Goal: Transaction & Acquisition: Obtain resource

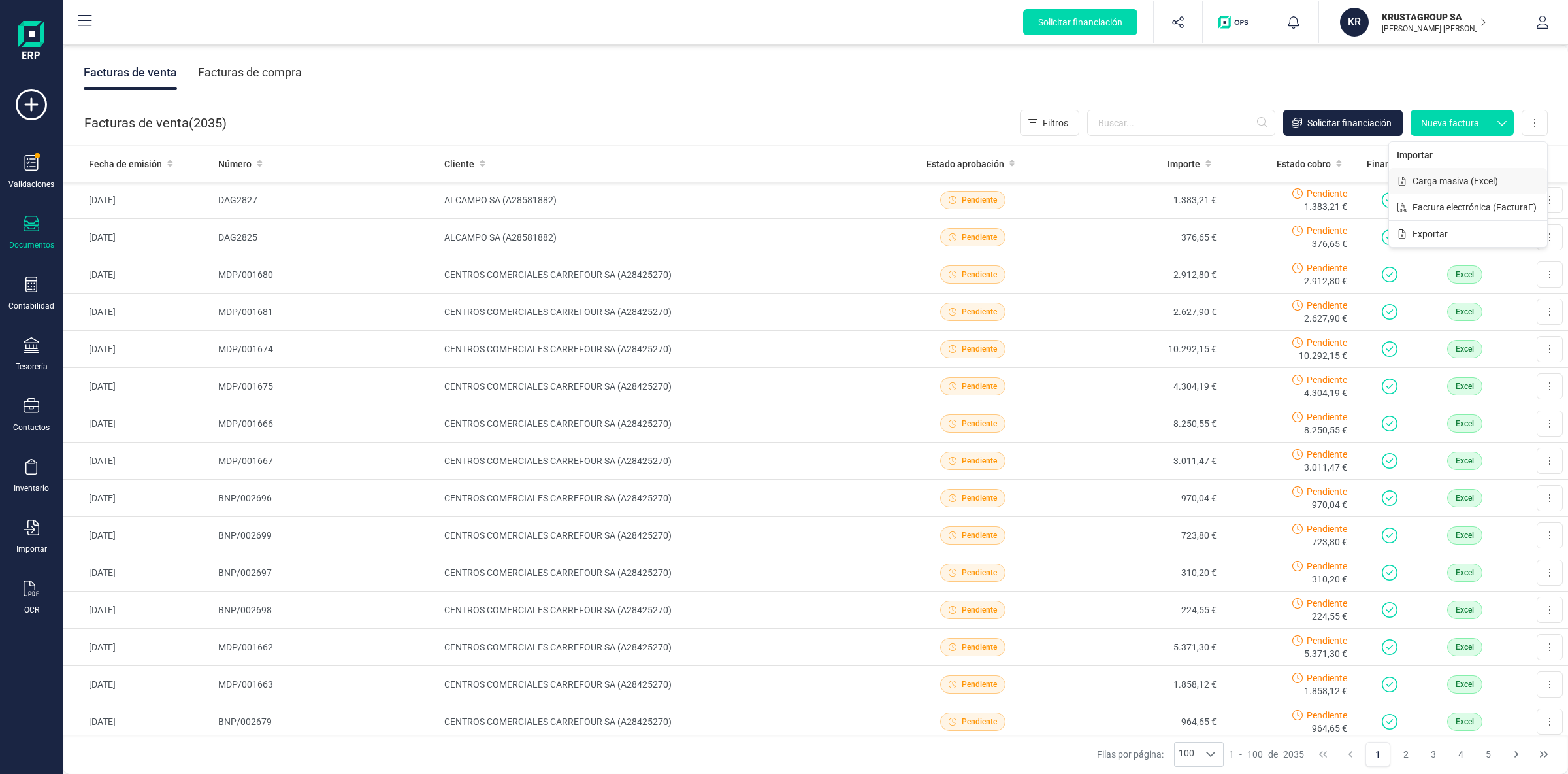
click at [1491, 177] on span "Carga masiva (Excel)" at bounding box center [1455, 181] width 86 height 13
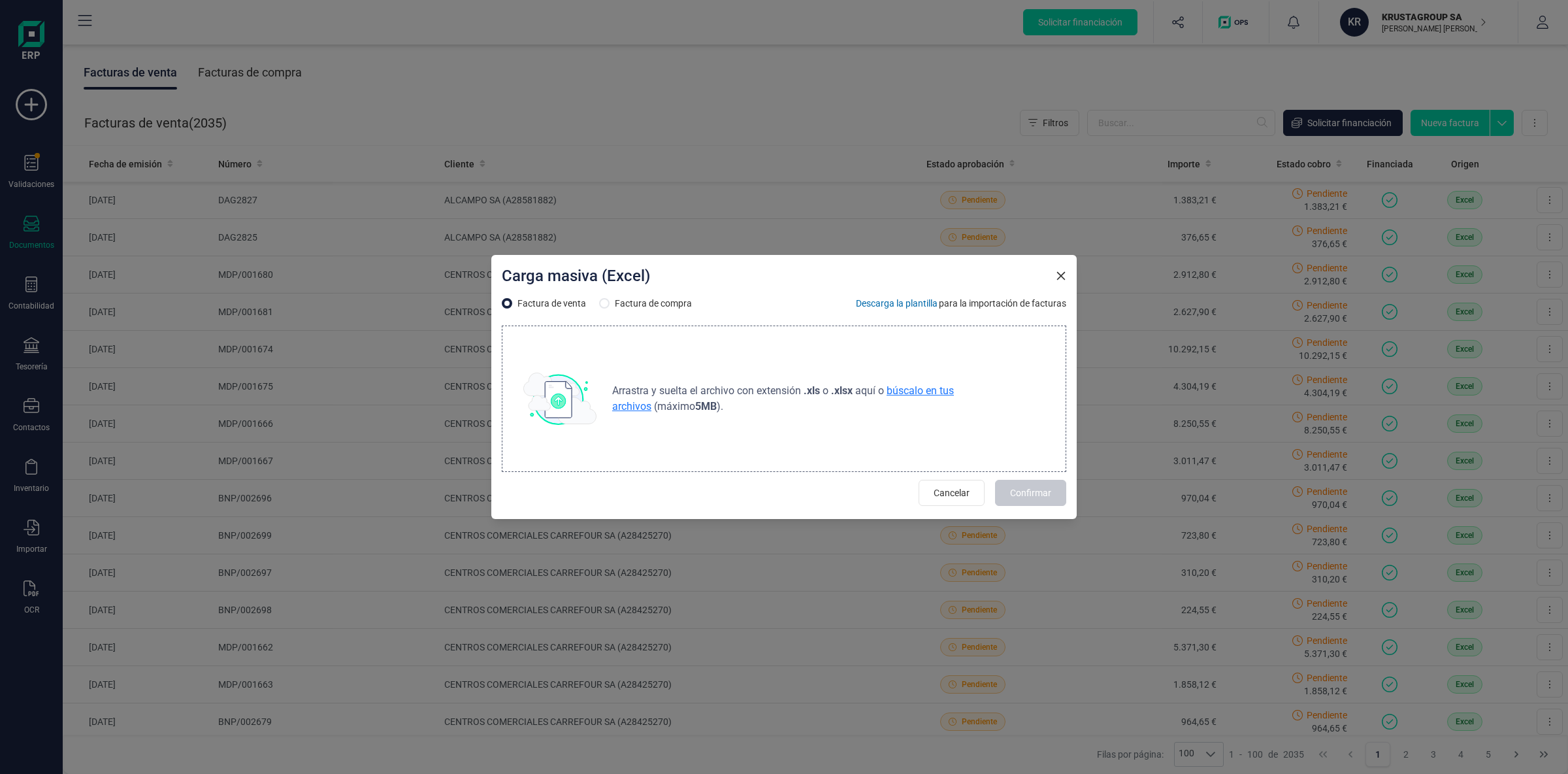
click at [901, 392] on span "búscalo en tus archivos" at bounding box center [782, 398] width 341 height 28
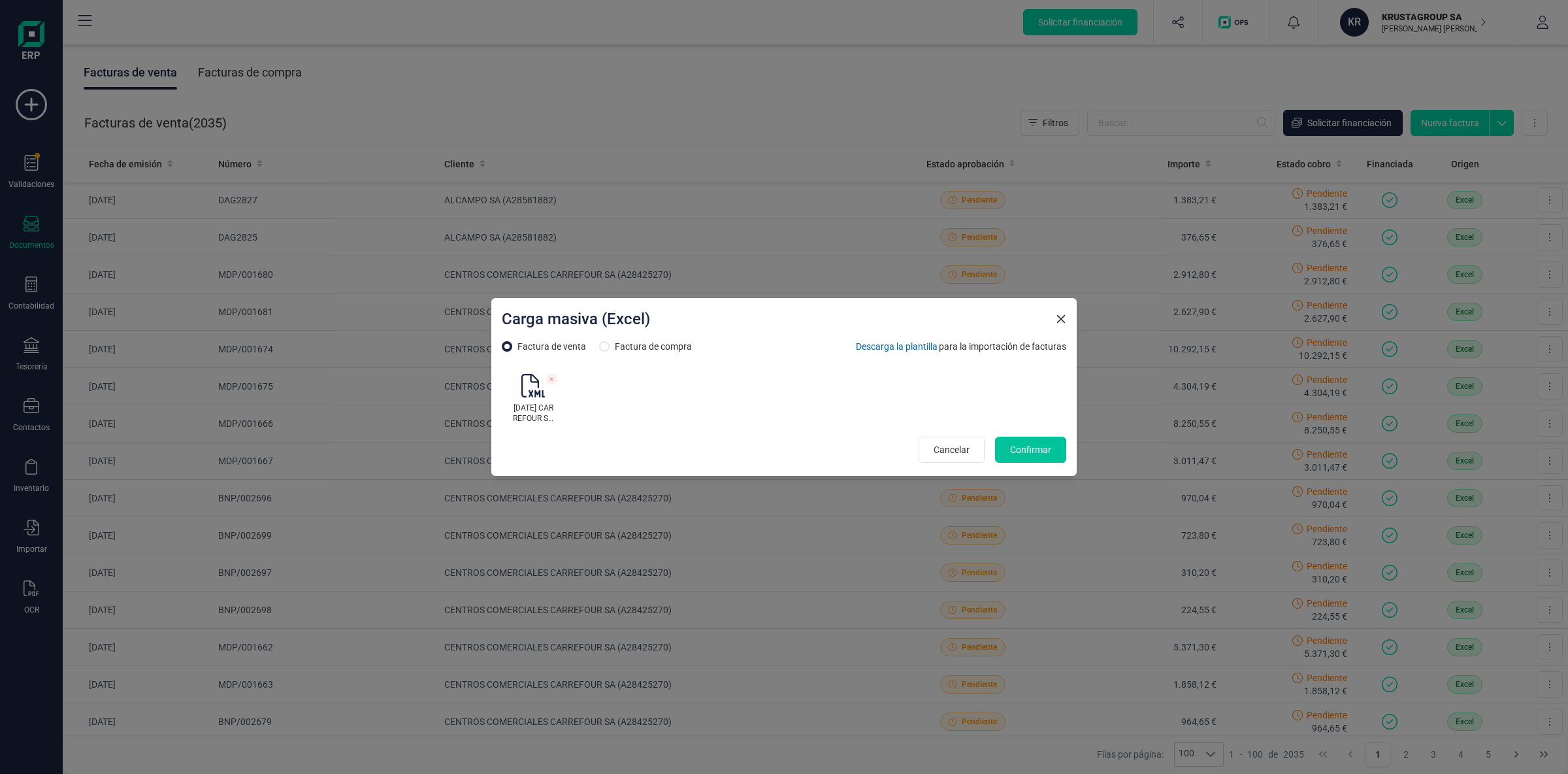
click at [1038, 452] on span "Confirmar" at bounding box center [1031, 450] width 41 height 13
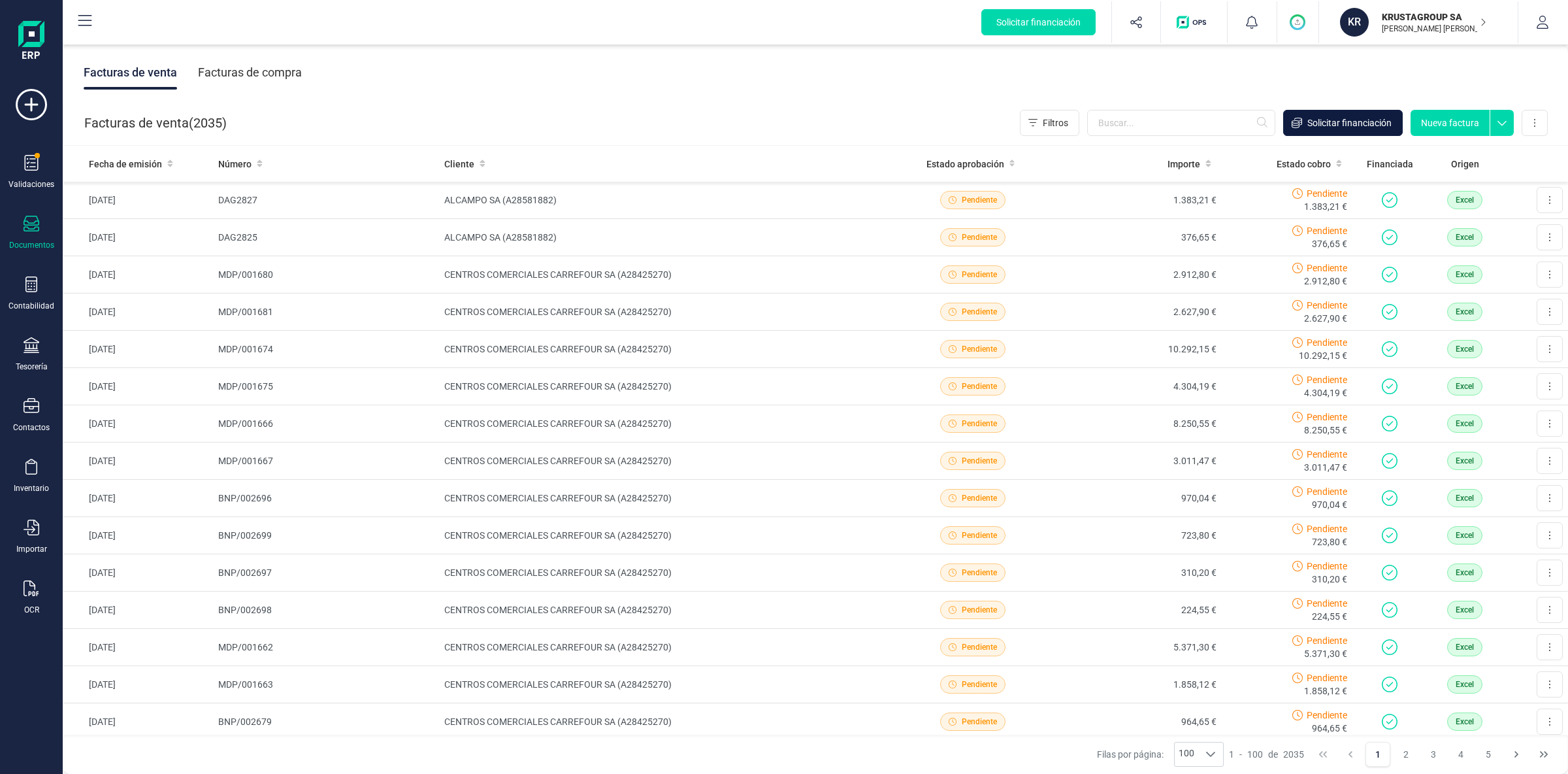
click at [1375, 125] on span "Solicitar financiación" at bounding box center [1350, 123] width 84 height 13
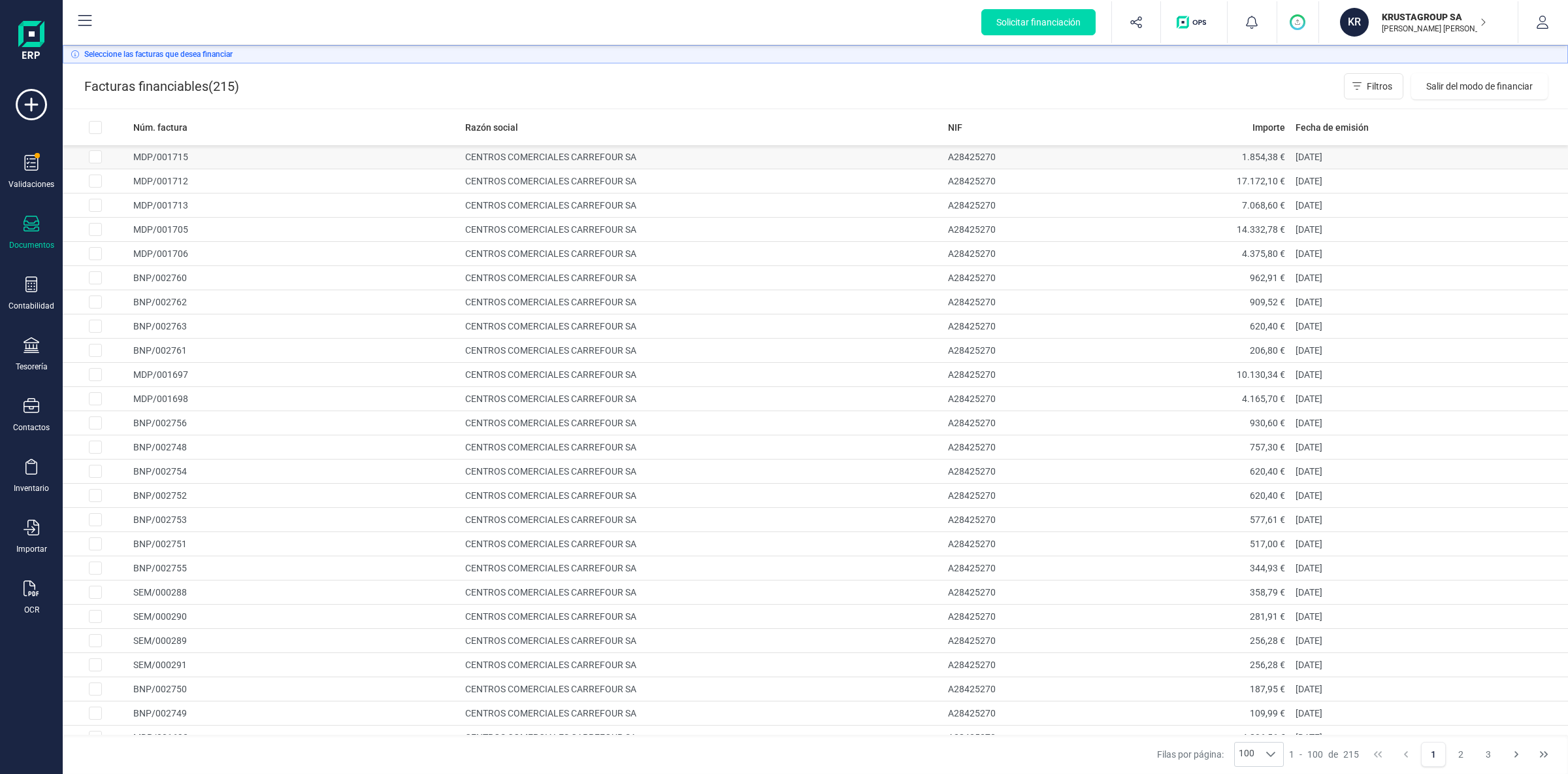
click at [97, 154] on input "Row Selected c6ca386f-1f69-4d7e-b42c-29c3a0eeb19f" at bounding box center [96, 157] width 13 height 13
checkbox input "true"
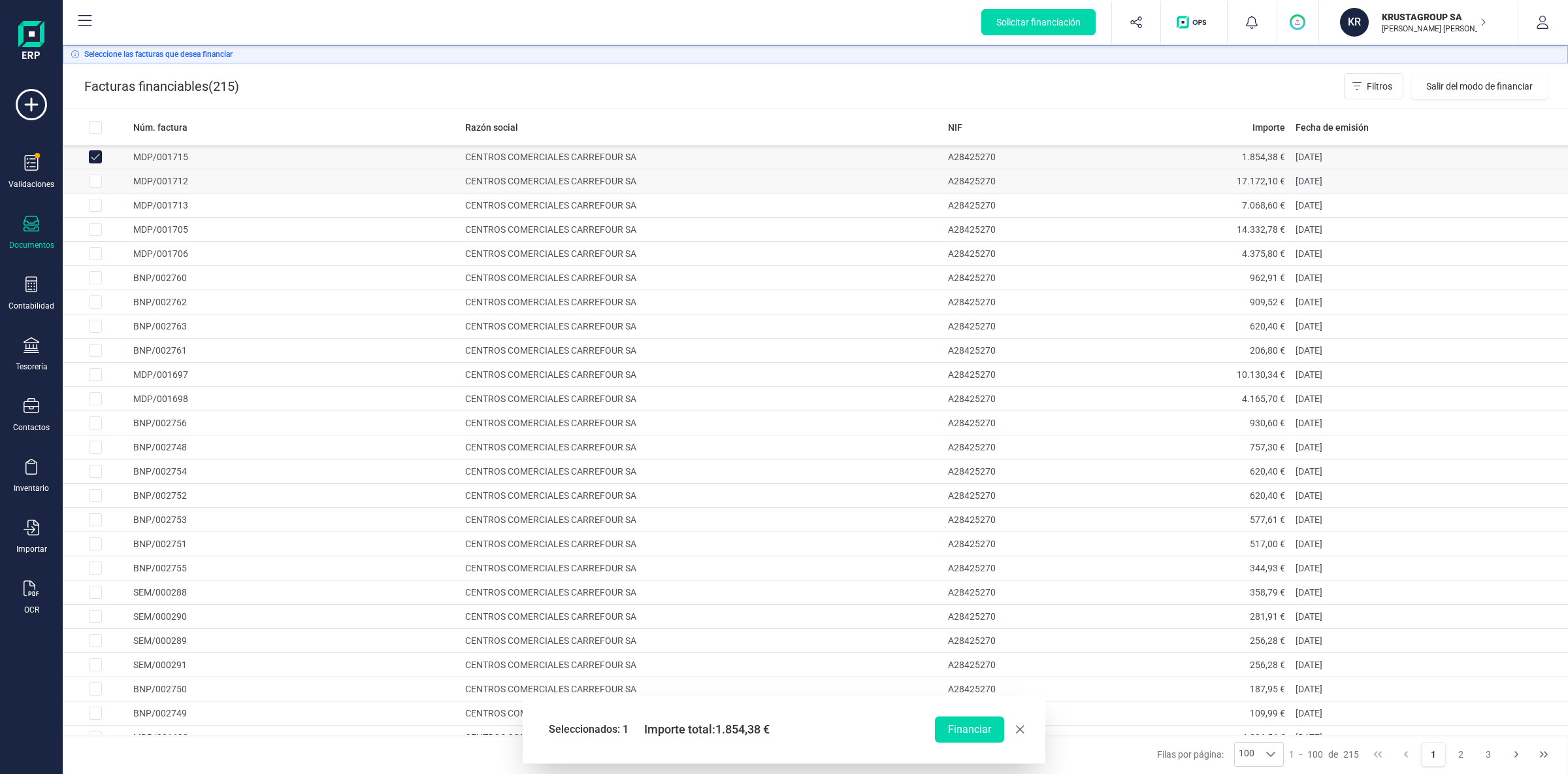
click at [98, 182] on input "Row Selected 7d3bce32-c88d-4858-a8cf-d74c251134f6" at bounding box center [96, 181] width 13 height 13
checkbox input "true"
click at [98, 205] on input "Row Selected dfcc7796-6f75-4b4e-9eda-dd3fa48c3294" at bounding box center [96, 205] width 13 height 13
checkbox input "true"
click at [101, 231] on input "Row Selected a0f574c8-2b05-4125-a2e6-e1110f243714" at bounding box center [96, 229] width 13 height 13
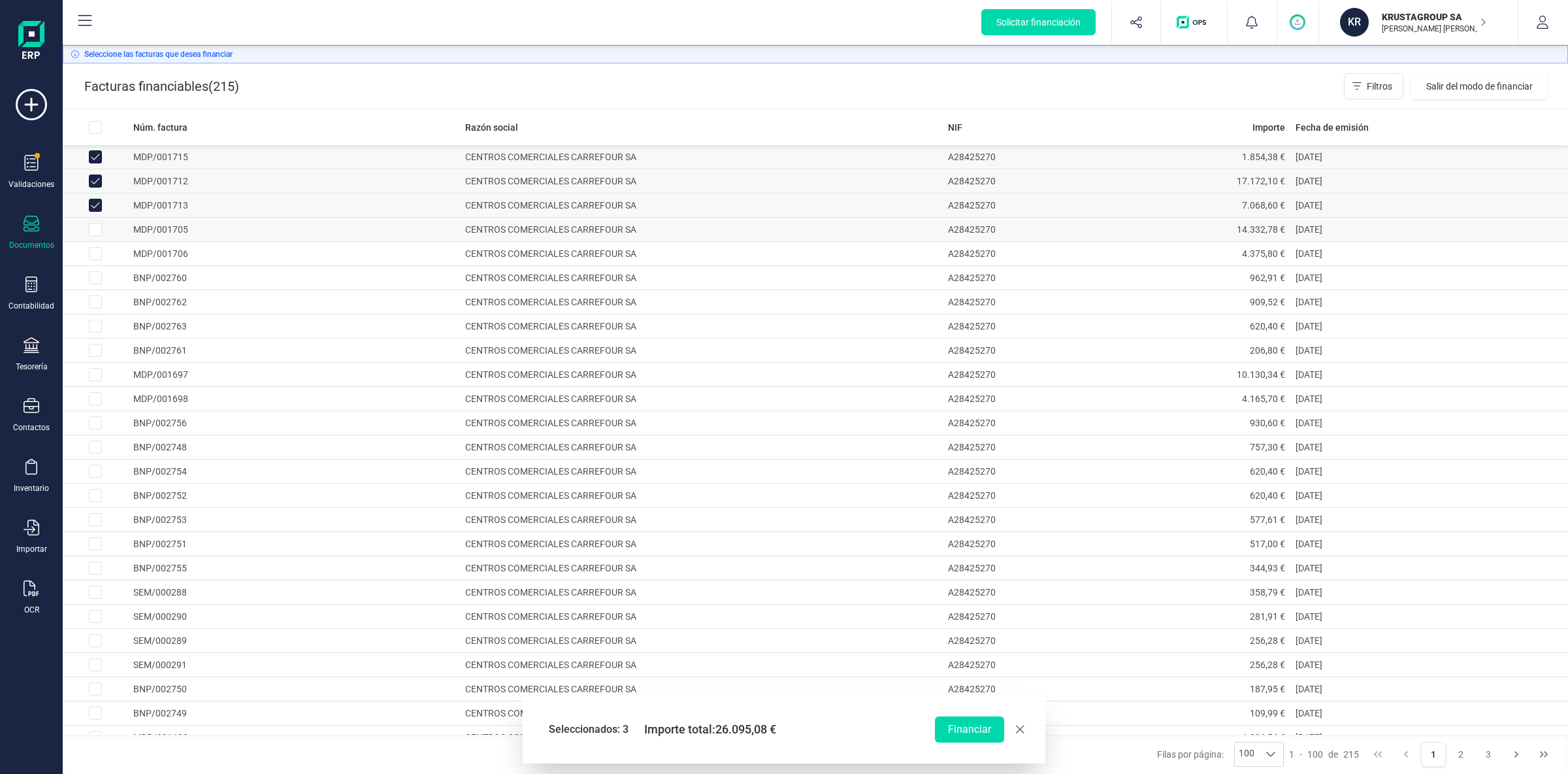
checkbox input "true"
click at [100, 251] on input "Row Selected 0f561b41-759c-44d9-bf36-58e8a096b6d4" at bounding box center [96, 254] width 13 height 13
checkbox input "true"
click at [99, 281] on input "Row Selected faf1f0d5-0837-4dc1-8840-09c0c85809b7" at bounding box center [96, 278] width 13 height 13
checkbox input "true"
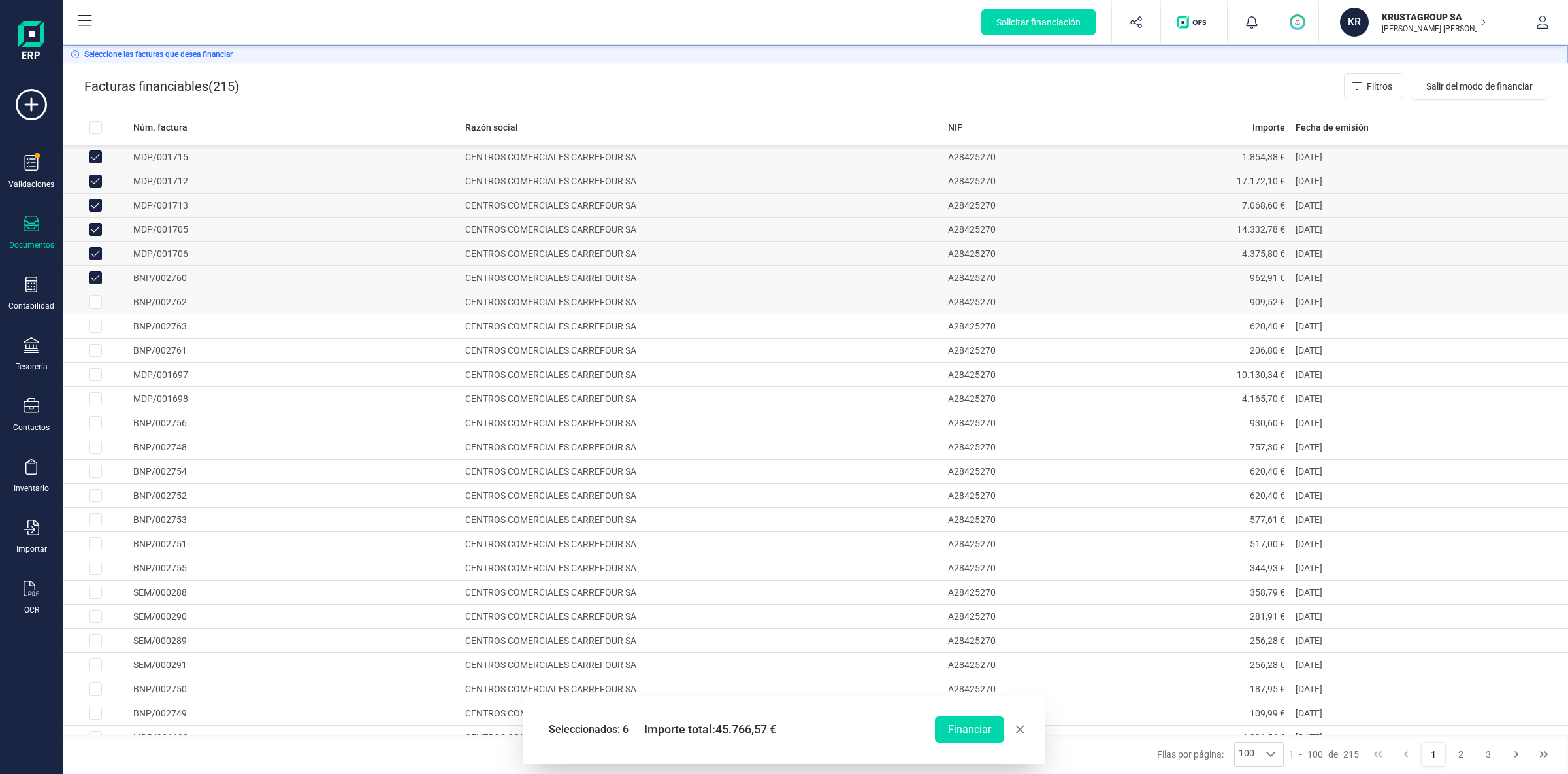
click at [98, 303] on input "Row Selected ee041577-51db-43d3-866e-bcbed114bc0e" at bounding box center [96, 302] width 13 height 13
checkbox input "true"
click at [99, 333] on input "Row Selected 7080b8b0-f3d9-4343-a96c-305056843cd3" at bounding box center [96, 326] width 13 height 13
checkbox input "true"
click at [99, 353] on input "Row Selected 980e4ea9-9db9-4eae-951c-1caf170fe3c1" at bounding box center [96, 350] width 13 height 13
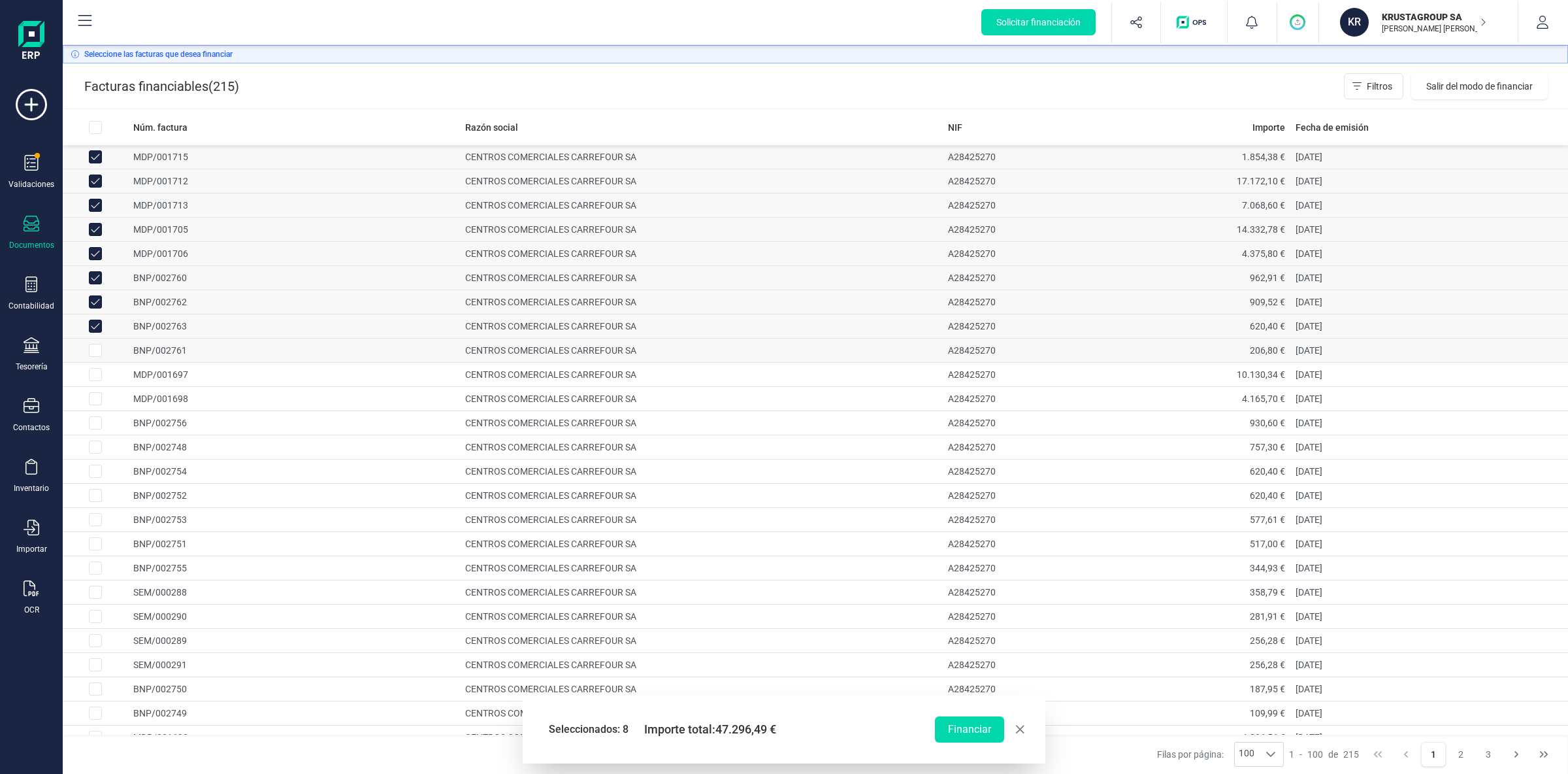
checkbox input "true"
drag, startPoint x: 94, startPoint y: 379, endPoint x: 94, endPoint y: 393, distance: 14.0
click at [94, 380] on input "Row Selected 0c188829-2adf-45c7-a182-1a682b829543" at bounding box center [96, 375] width 13 height 13
checkbox input "true"
click at [97, 404] on input "Row Selected 81bf9c44-314a-4ee6-b2ec-4e969d745eee" at bounding box center [96, 399] width 13 height 13
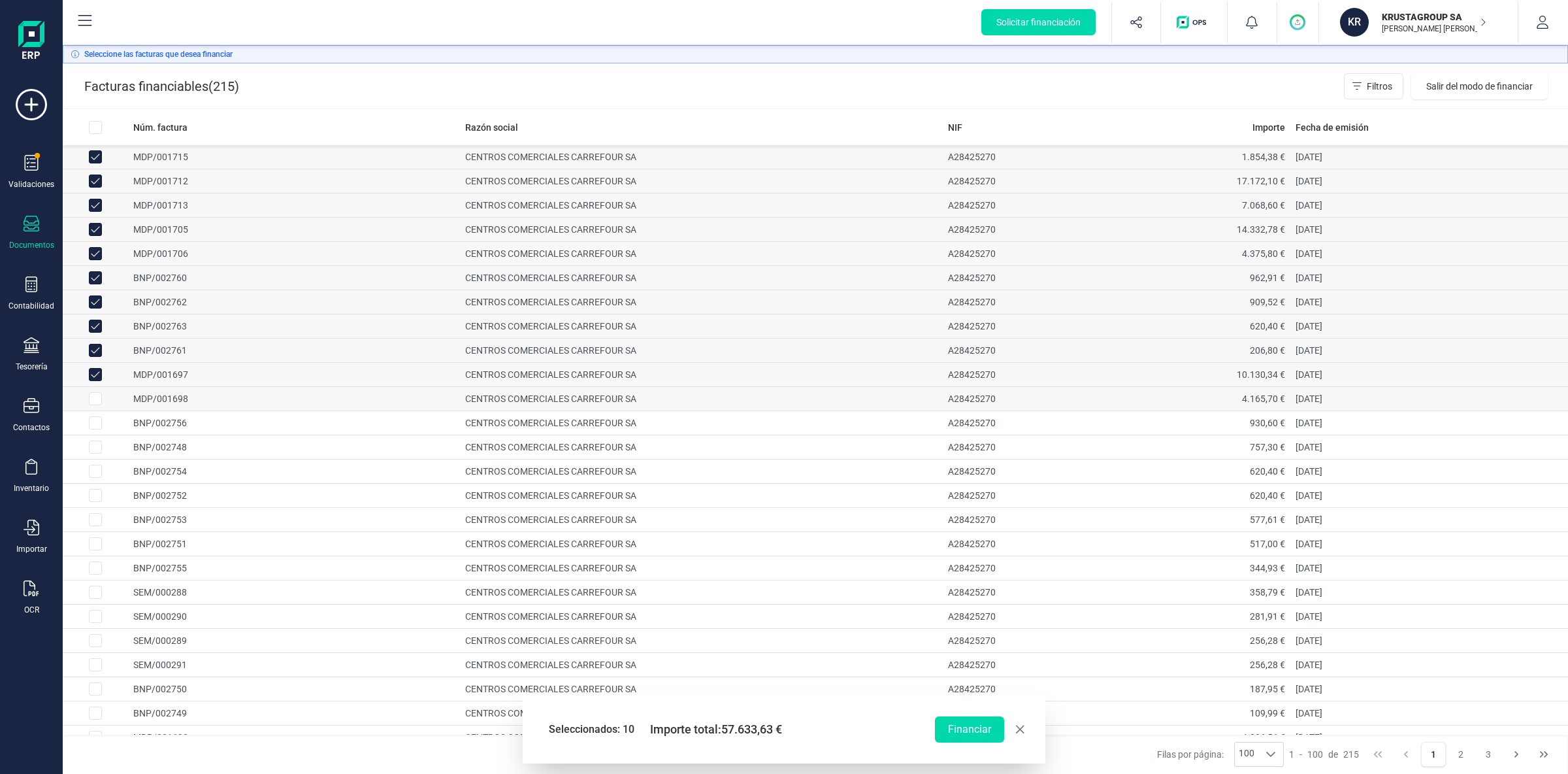
checkbox input "true"
drag, startPoint x: 96, startPoint y: 427, endPoint x: 96, endPoint y: 437, distance: 10.0
click at [96, 428] on input "Row Selected 782b7ad1-f172-4f70-ab8b-ae92c5be4b79" at bounding box center [96, 423] width 13 height 13
checkbox input "true"
drag, startPoint x: 97, startPoint y: 450, endPoint x: 98, endPoint y: 471, distance: 21.0
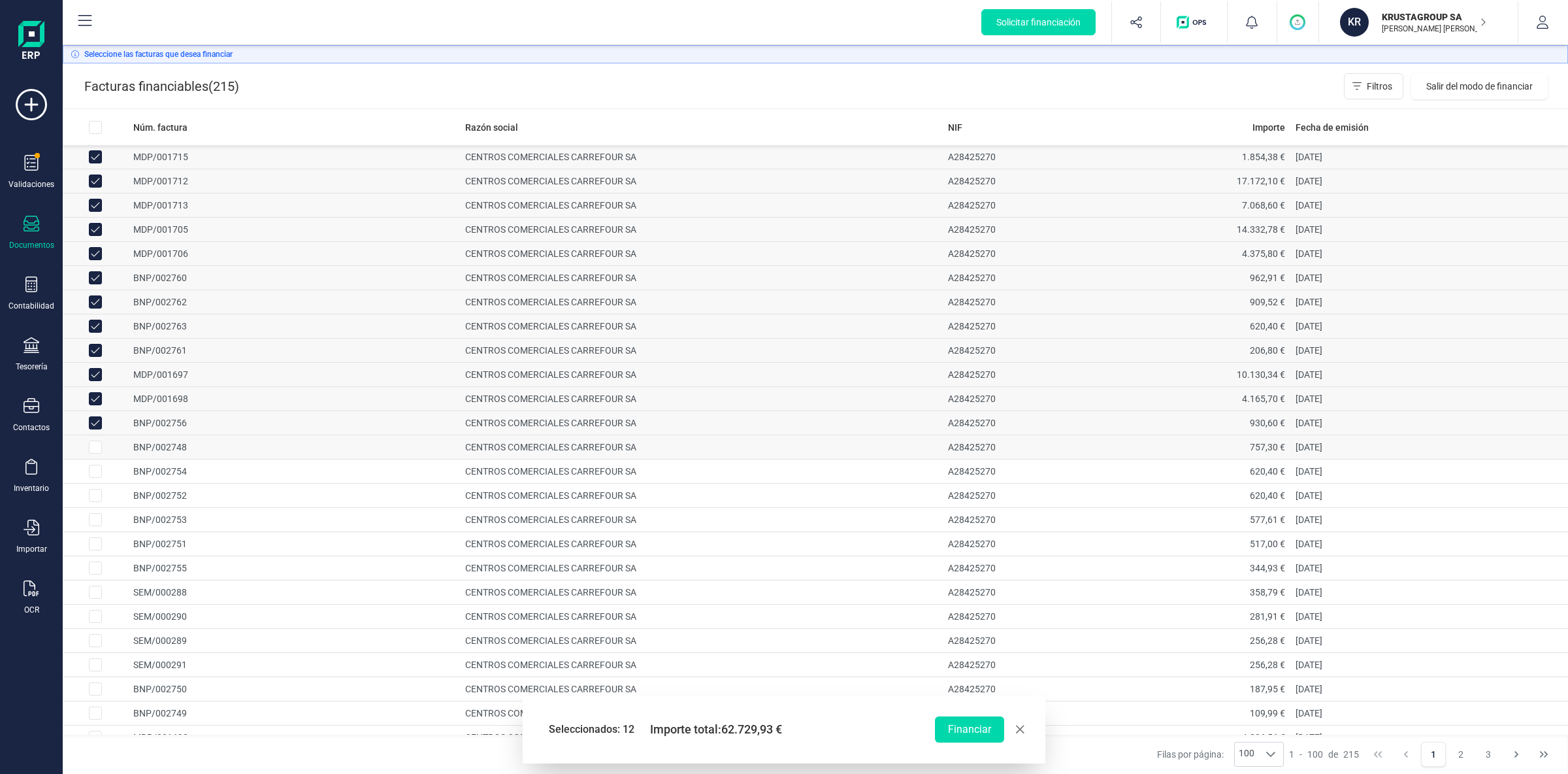
click at [97, 454] on input "Row Selected 391aaa95-c32a-49f8-9ac4-e93459190cd9" at bounding box center [96, 447] width 13 height 13
checkbox input "true"
click at [98, 484] on td at bounding box center [96, 471] width 65 height 24
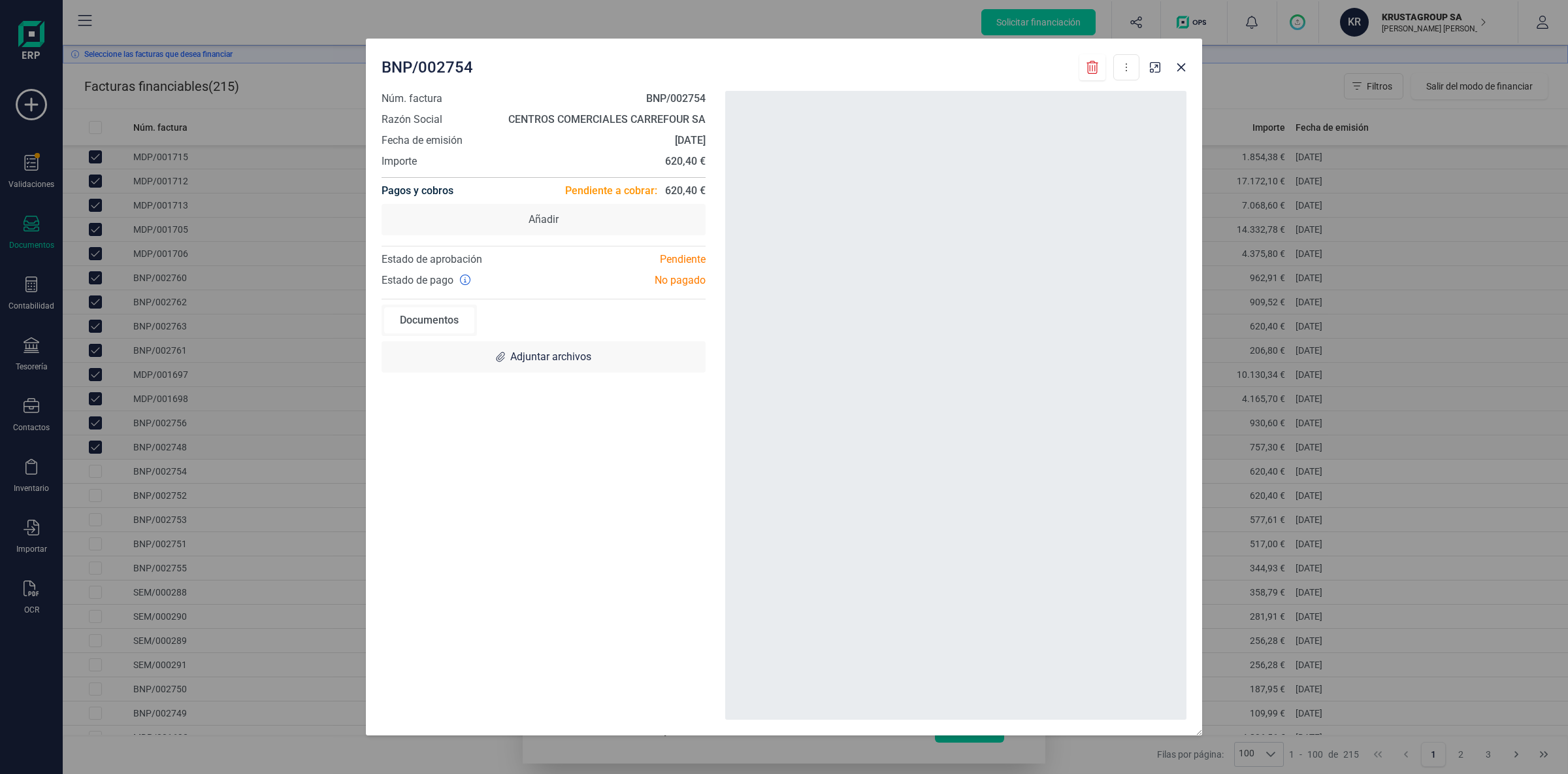
click at [99, 459] on div "BNP/002754 Descargar documento Crear factura rectificativa Marcar como cobrada …" at bounding box center [784, 387] width 1568 height 774
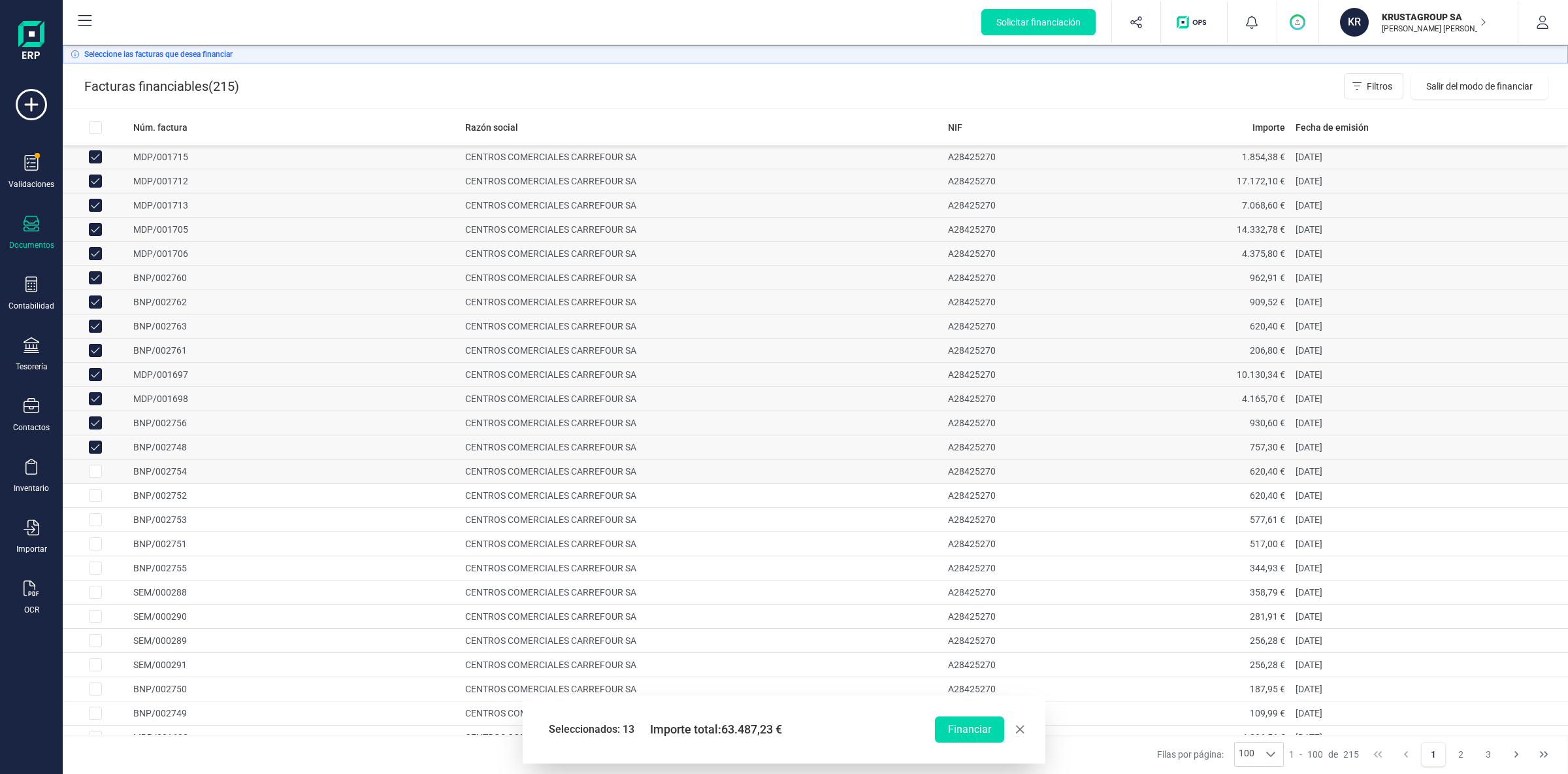
click at [96, 477] on input "Row Selected 11f97edc-a91a-492a-bf58-b1ff997044d9" at bounding box center [96, 471] width 13 height 13
checkbox input "true"
click at [99, 500] on input "Row Selected 6a329619-3751-4be6-9222-e2980459b3d1" at bounding box center [96, 495] width 13 height 13
checkbox input "true"
click at [94, 526] on input "Row Selected df73addd-42c5-445e-adcf-7bbebd8a1669" at bounding box center [96, 520] width 13 height 13
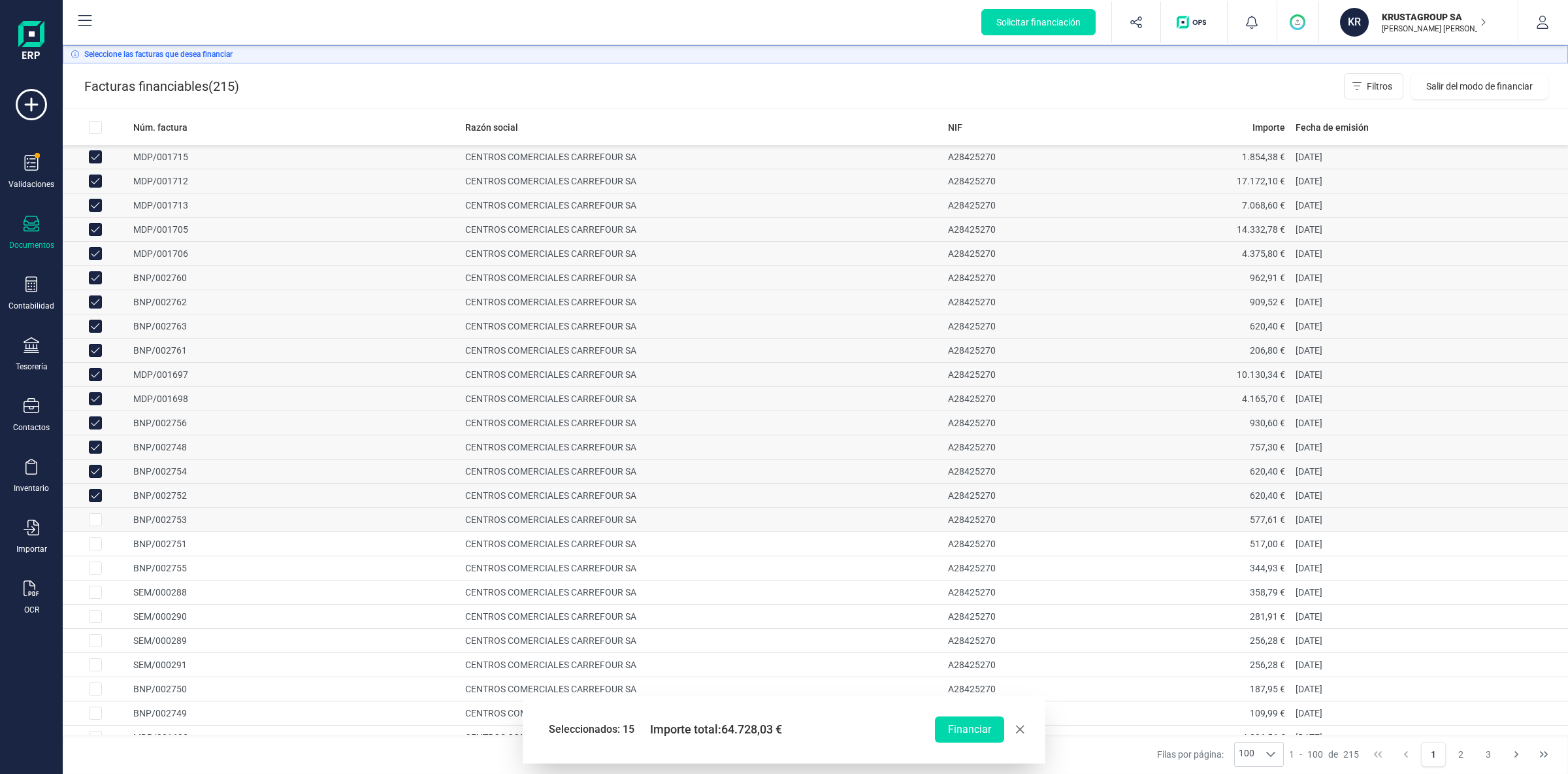
checkbox input "true"
drag, startPoint x: 98, startPoint y: 545, endPoint x: 99, endPoint y: 565, distance: 20.0
click at [98, 546] on input "Row Selected f8e6dddb-e347-49ed-a3cd-0f88f2c4a2f5" at bounding box center [96, 544] width 13 height 13
checkbox input "true"
click at [96, 574] on input "Row Selected c46c9374-0fd3-4180-b7b9-50faefda3c93" at bounding box center [96, 568] width 13 height 13
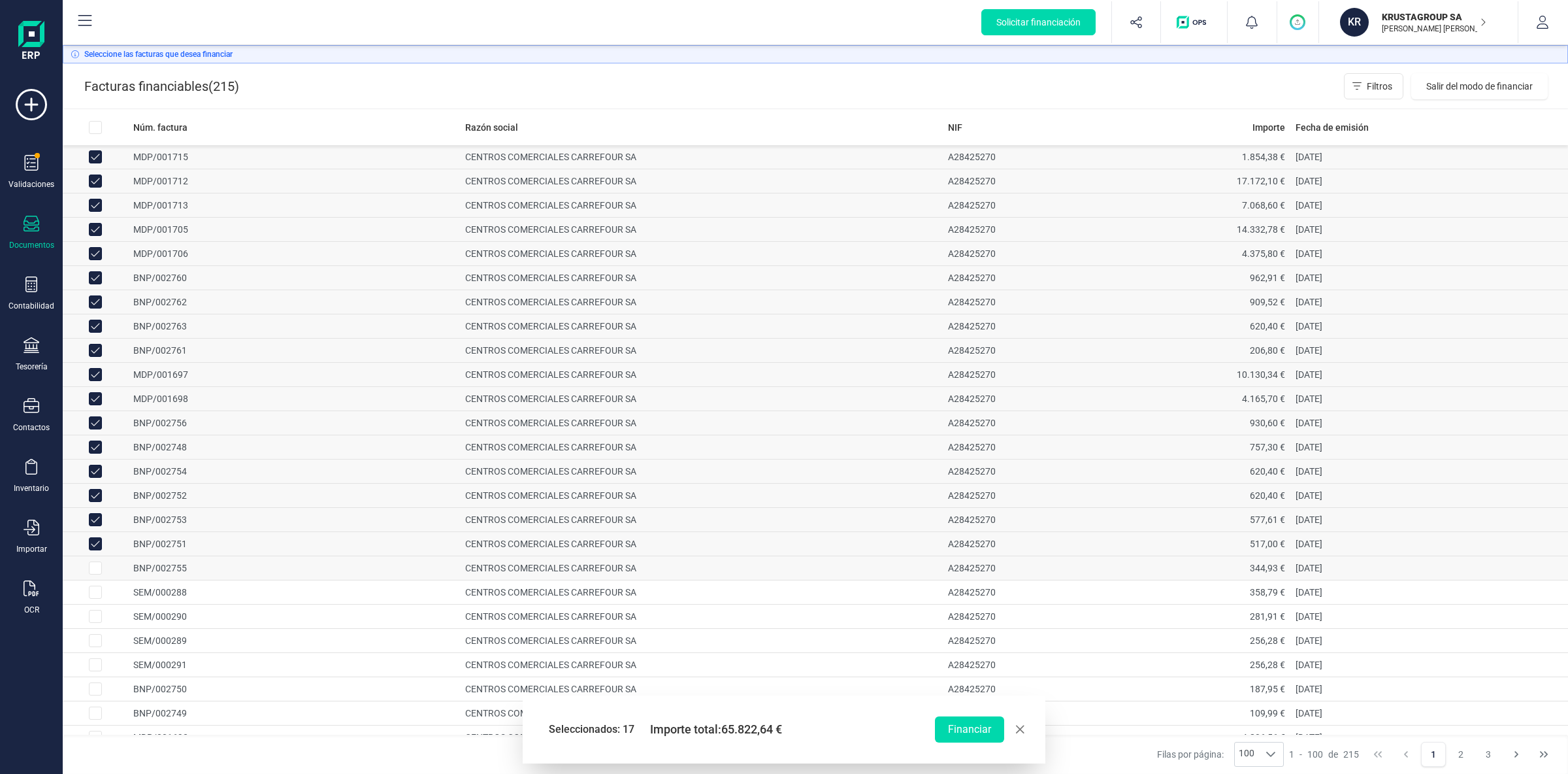
checkbox input "true"
click at [96, 597] on input "Row Selected 57510586-d1fc-449e-8010-9d54d2ec4394" at bounding box center [96, 592] width 13 height 13
checkbox input "true"
drag, startPoint x: 98, startPoint y: 624, endPoint x: 99, endPoint y: 633, distance: 9.1
click at [99, 623] on input "Row Selected c977faa6-cd17-4771-acbb-18a5d95f57e3" at bounding box center [96, 616] width 13 height 13
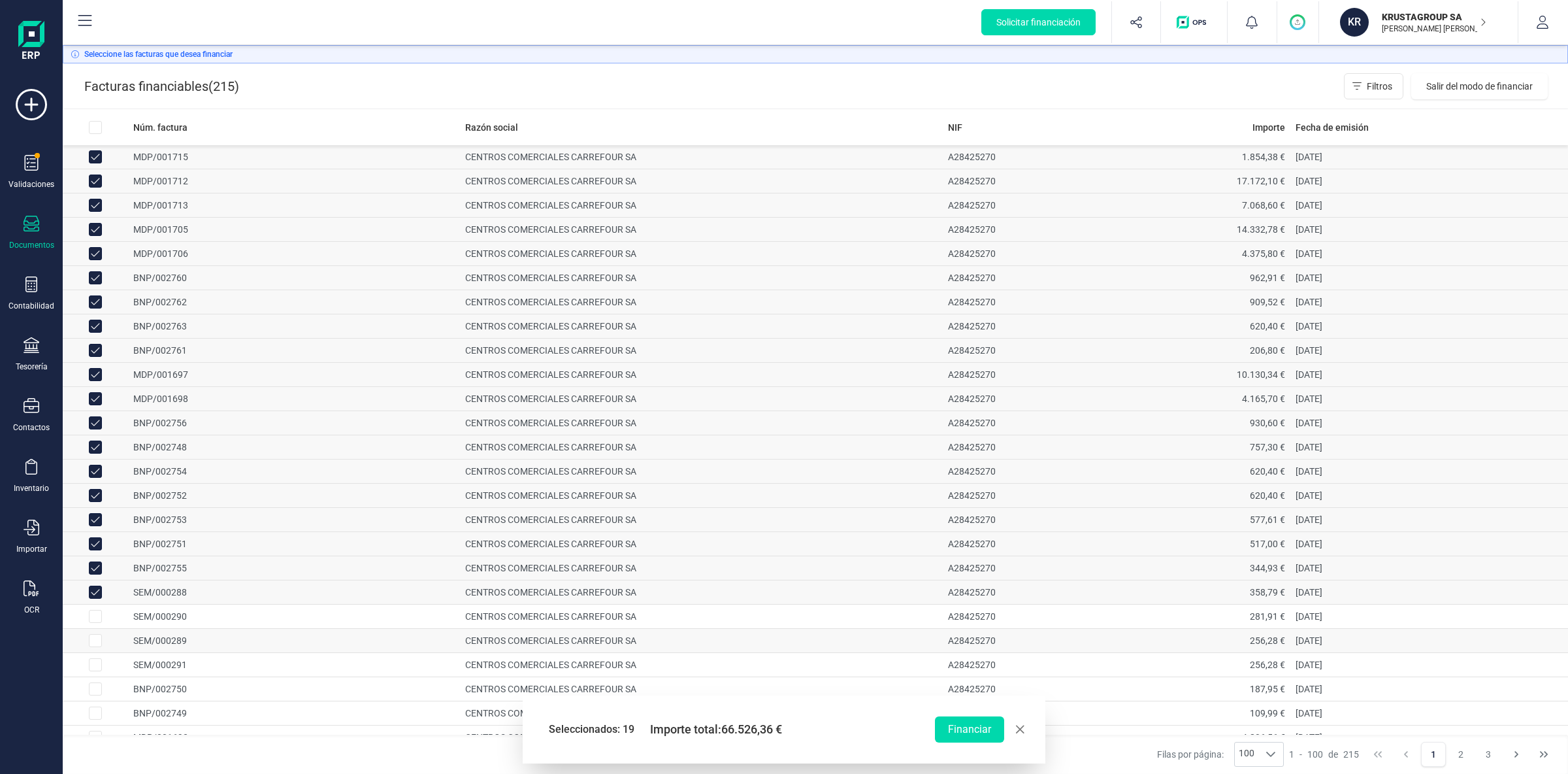
checkbox input "true"
click at [92, 646] on input "Row Selected acf70f87-0f21-4552-94c1-3f707391f65e" at bounding box center [96, 640] width 13 height 13
checkbox input "true"
click at [99, 665] on input "Row Selected 88c42385-cd75-4e53-8057-bd1abbe4ac60" at bounding box center [96, 665] width 13 height 13
checkbox input "true"
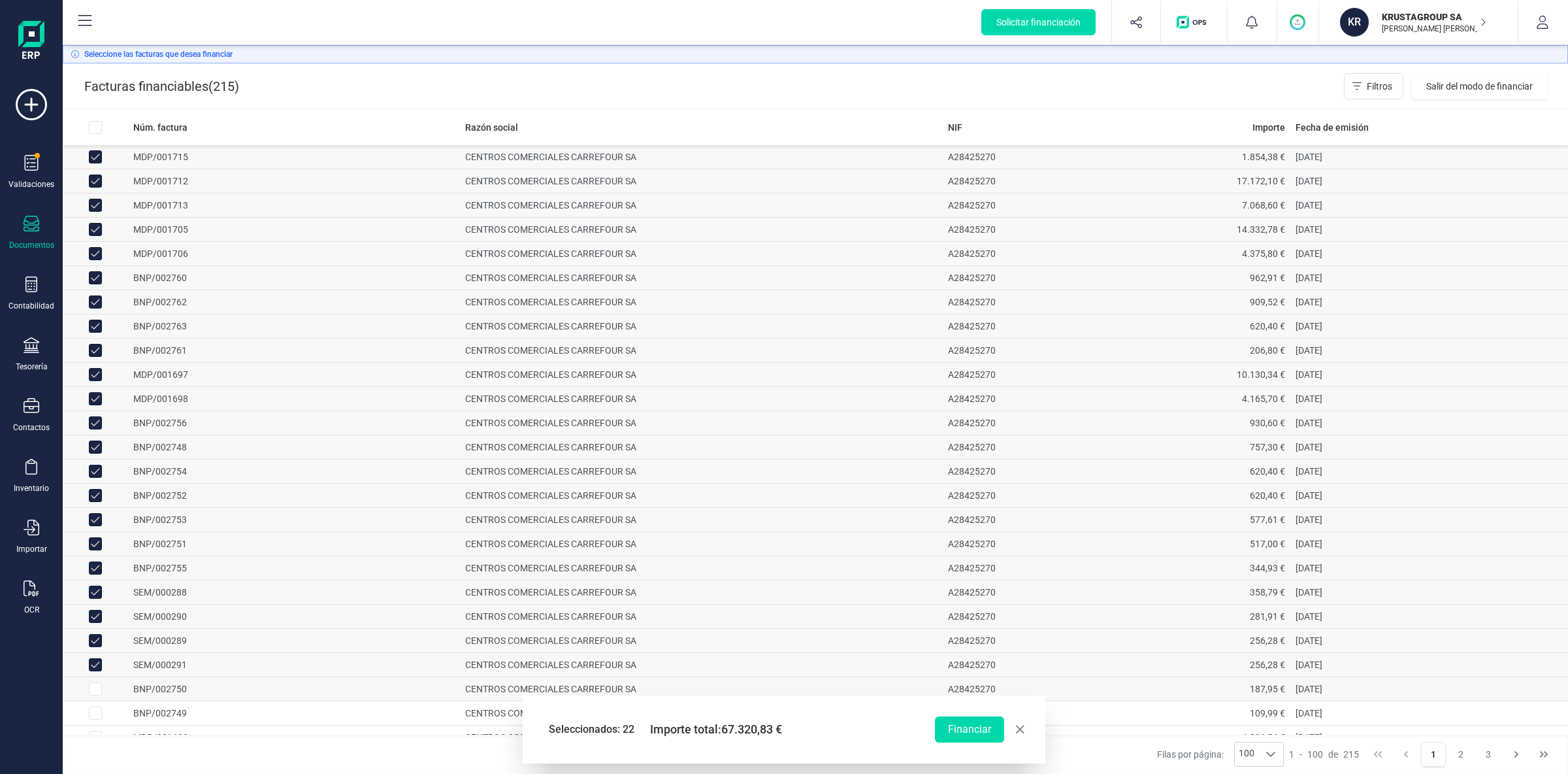
click at [94, 692] on input "Row Selected c8eb247e-7bd7-4d20-a6ca-2ca7174c5c8c" at bounding box center [96, 689] width 13 height 13
checkbox input "true"
click at [94, 717] on input "Row Selected 4ee78054-16c0-45c8-83dc-3763d77bf7ad" at bounding box center [96, 713] width 13 height 13
checkbox input "true"
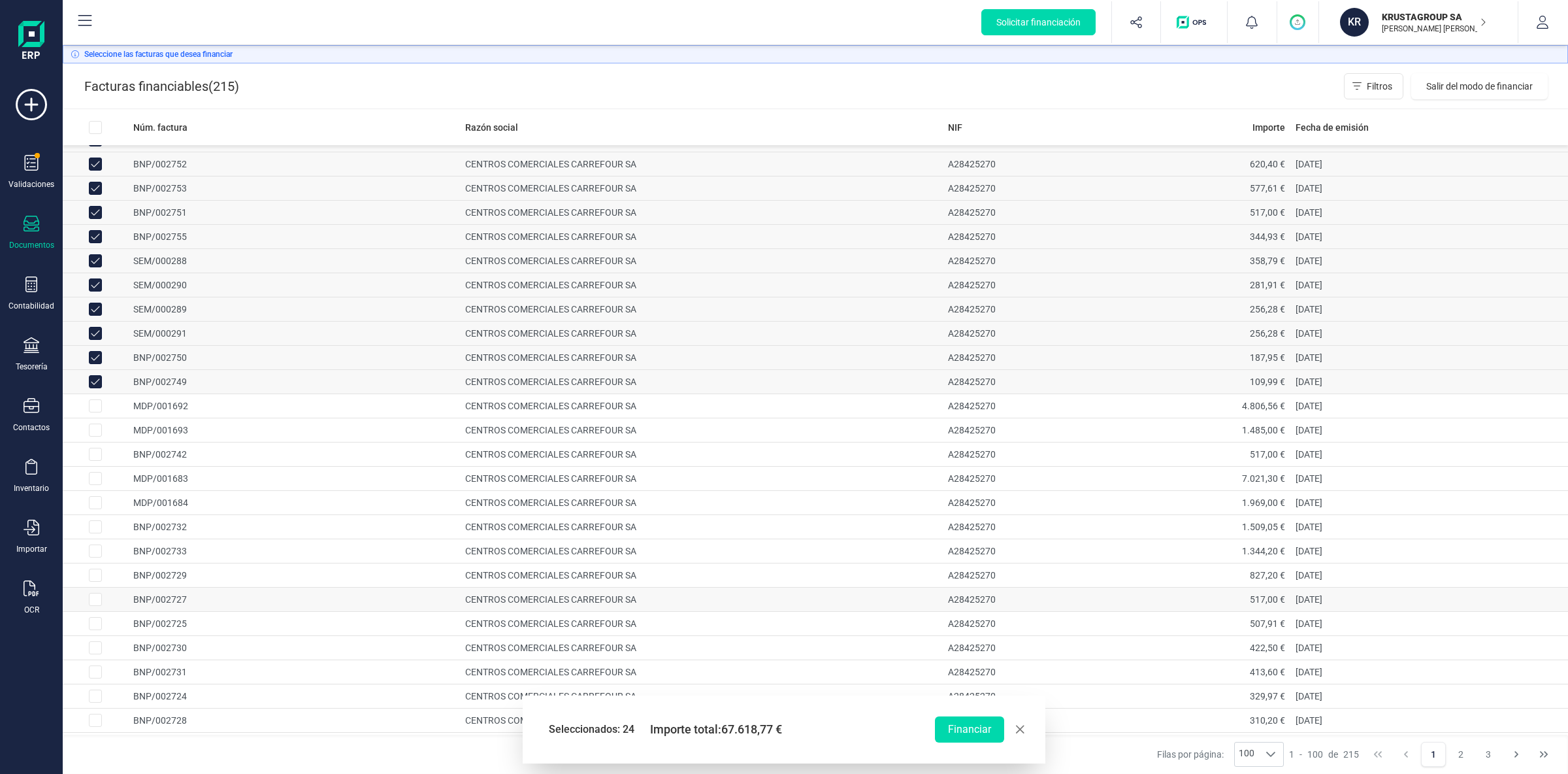
scroll to position [343, 0]
drag, startPoint x: 92, startPoint y: 400, endPoint x: 94, endPoint y: 408, distance: 8.2
click at [92, 400] on input "Row Selected 42cb6536-95bc-4c58-83de-f0b970fafae0" at bounding box center [96, 394] width 13 height 13
checkbox input "true"
click at [96, 425] on input "Row Selected ed72b120-aba3-4466-9e9b-ec4c8b0d4576" at bounding box center [96, 418] width 13 height 13
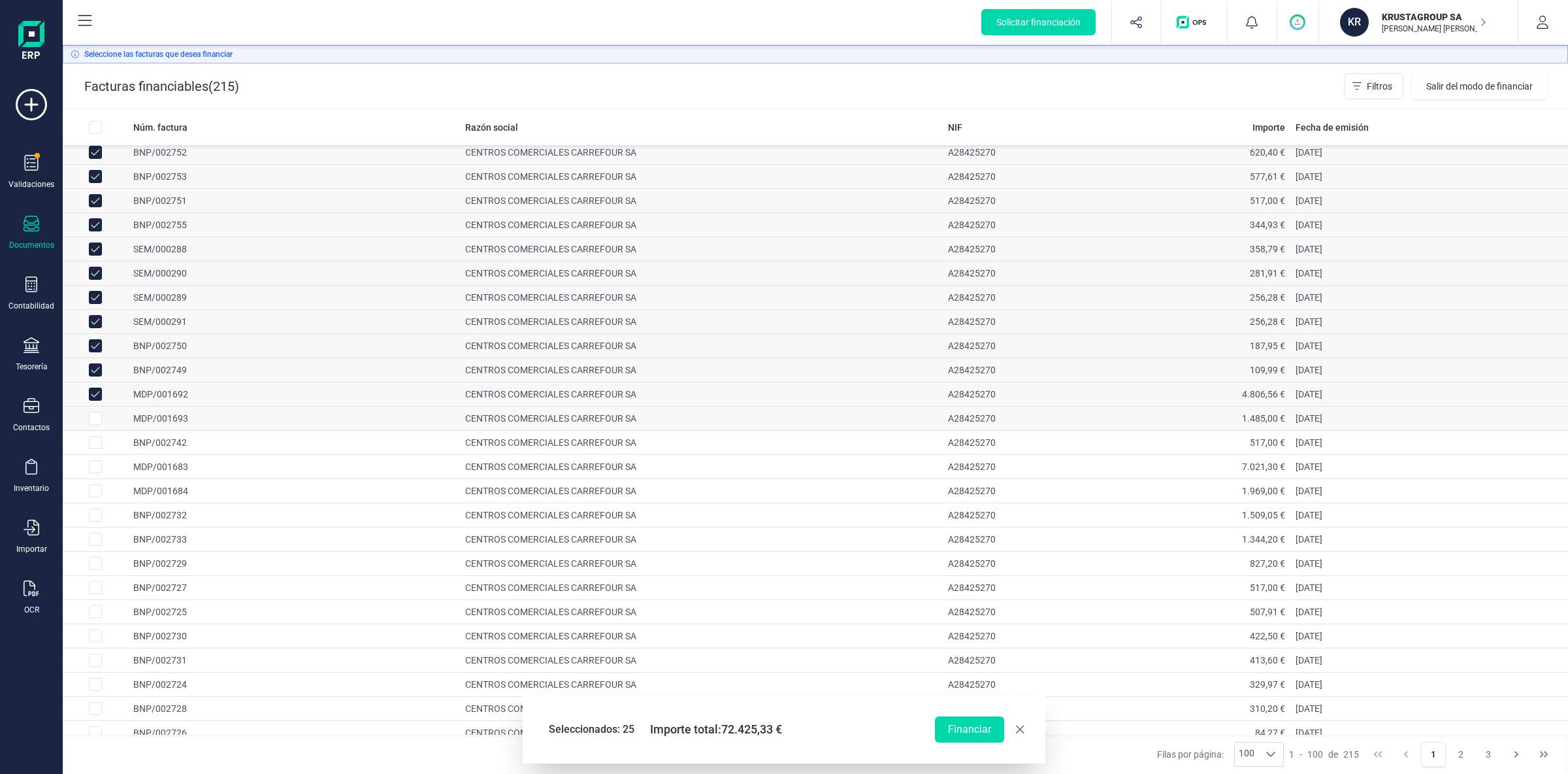
checkbox input "true"
click at [98, 448] on input "Row Selected b3e91235-e670-49df-b169-7b1d1872417b" at bounding box center [96, 442] width 13 height 13
checkbox input "true"
drag, startPoint x: 94, startPoint y: 471, endPoint x: 94, endPoint y: 492, distance: 21.0
click at [94, 471] on input "Row Selected bea4599e-7899-4274-a1e7-d5596caf6bb4" at bounding box center [96, 467] width 13 height 13
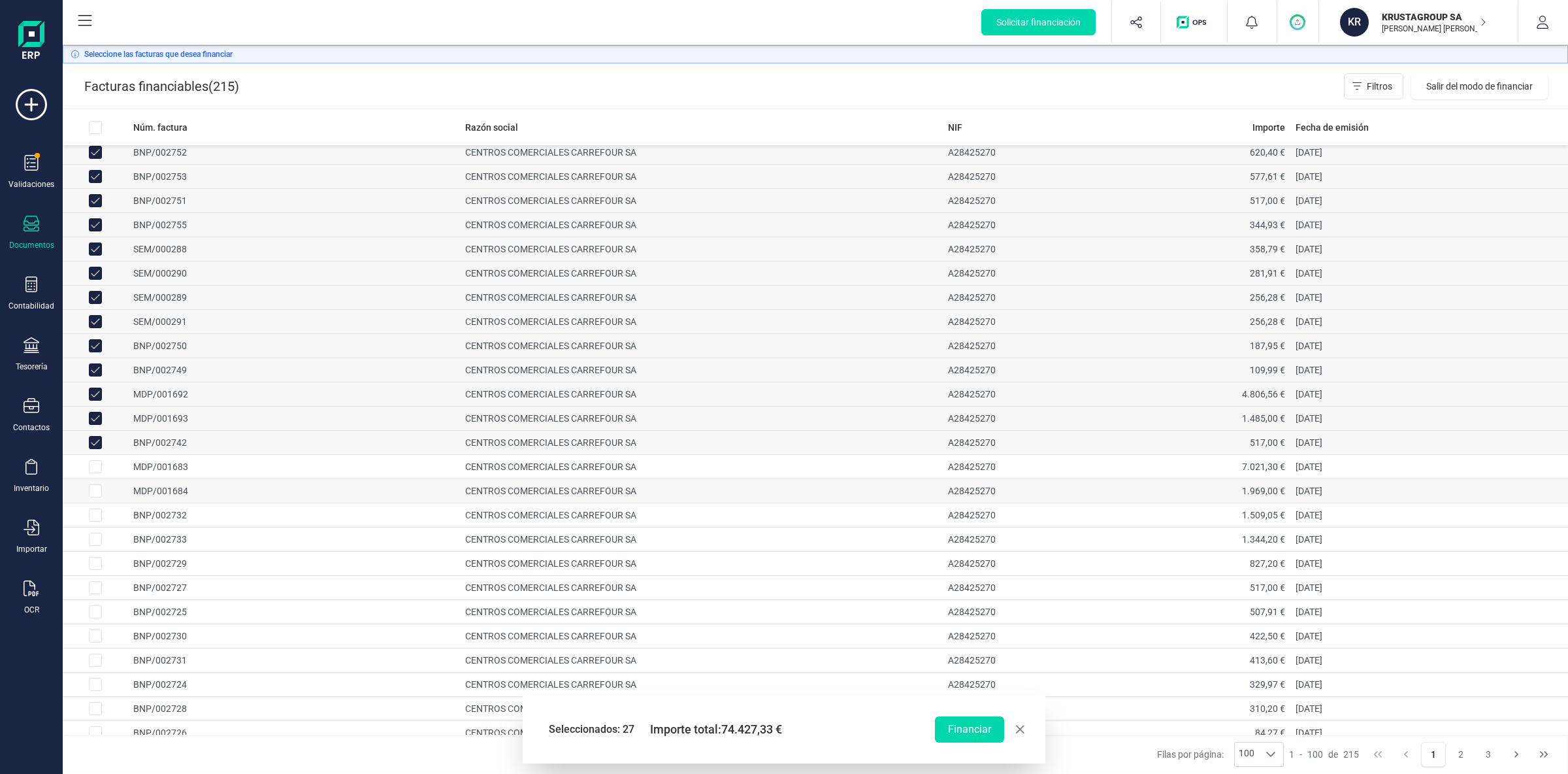
checkbox input "true"
click at [96, 497] on input "Row Selected 2c840281-e90a-4666-8679-054258b170ca" at bounding box center [96, 491] width 13 height 13
checkbox input "true"
click at [96, 521] on input "Row Selected 1d42cf82-1584-42b2-9771-895ba82133e4" at bounding box center [96, 515] width 13 height 13
checkbox input "true"
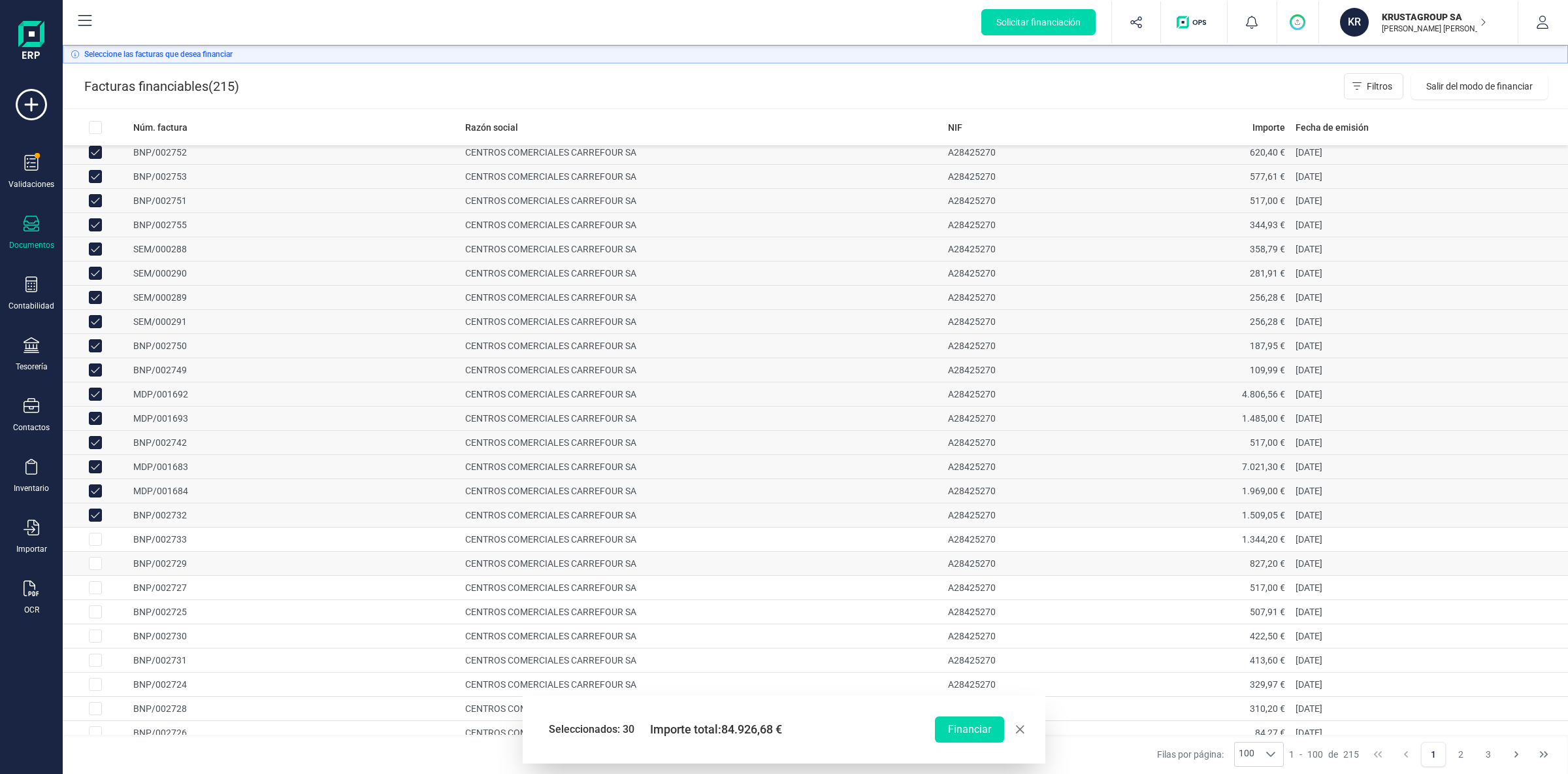
drag, startPoint x: 96, startPoint y: 545, endPoint x: 98, endPoint y: 559, distance: 14.1
click at [97, 545] on input "Row Selected 0f283b72-6db3-4705-b3d6-7711b9eadf2a" at bounding box center [96, 539] width 13 height 13
checkbox input "true"
click at [99, 570] on input "Row Selected 6524f7ff-1218-46f4-81f0-d9b2a170e2f4" at bounding box center [96, 563] width 13 height 13
checkbox input "true"
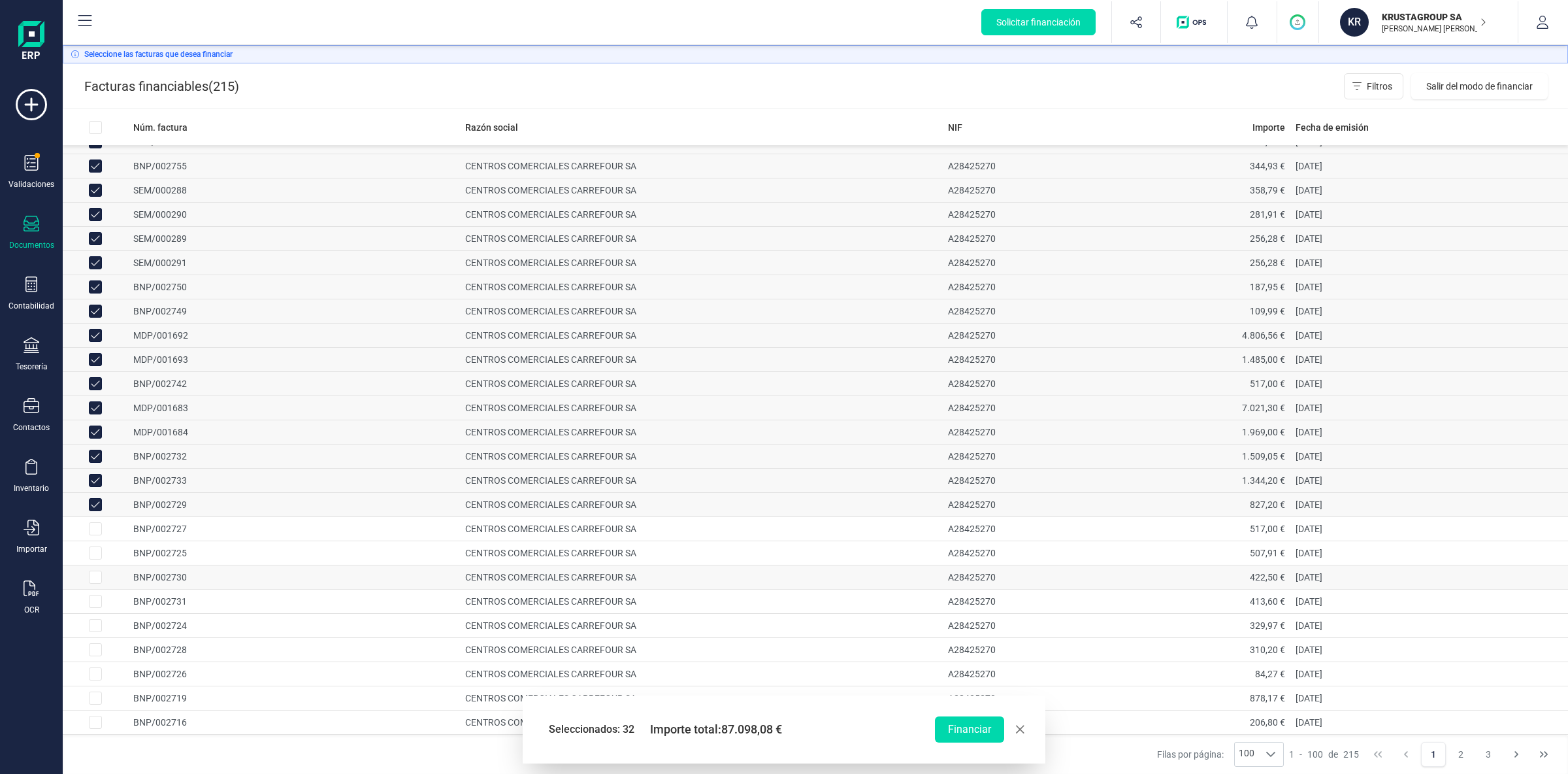
scroll to position [481, 0]
click at [98, 457] on input "Row Selected fbf6c742-135b-4fb9-a58c-29098de177b0" at bounding box center [96, 450] width 13 height 13
checkbox input "true"
click at [95, 481] on input "Row Selected c9638290-0eac-46f4-8615-ebf7f4a1e00b" at bounding box center [96, 475] width 13 height 13
checkbox input "true"
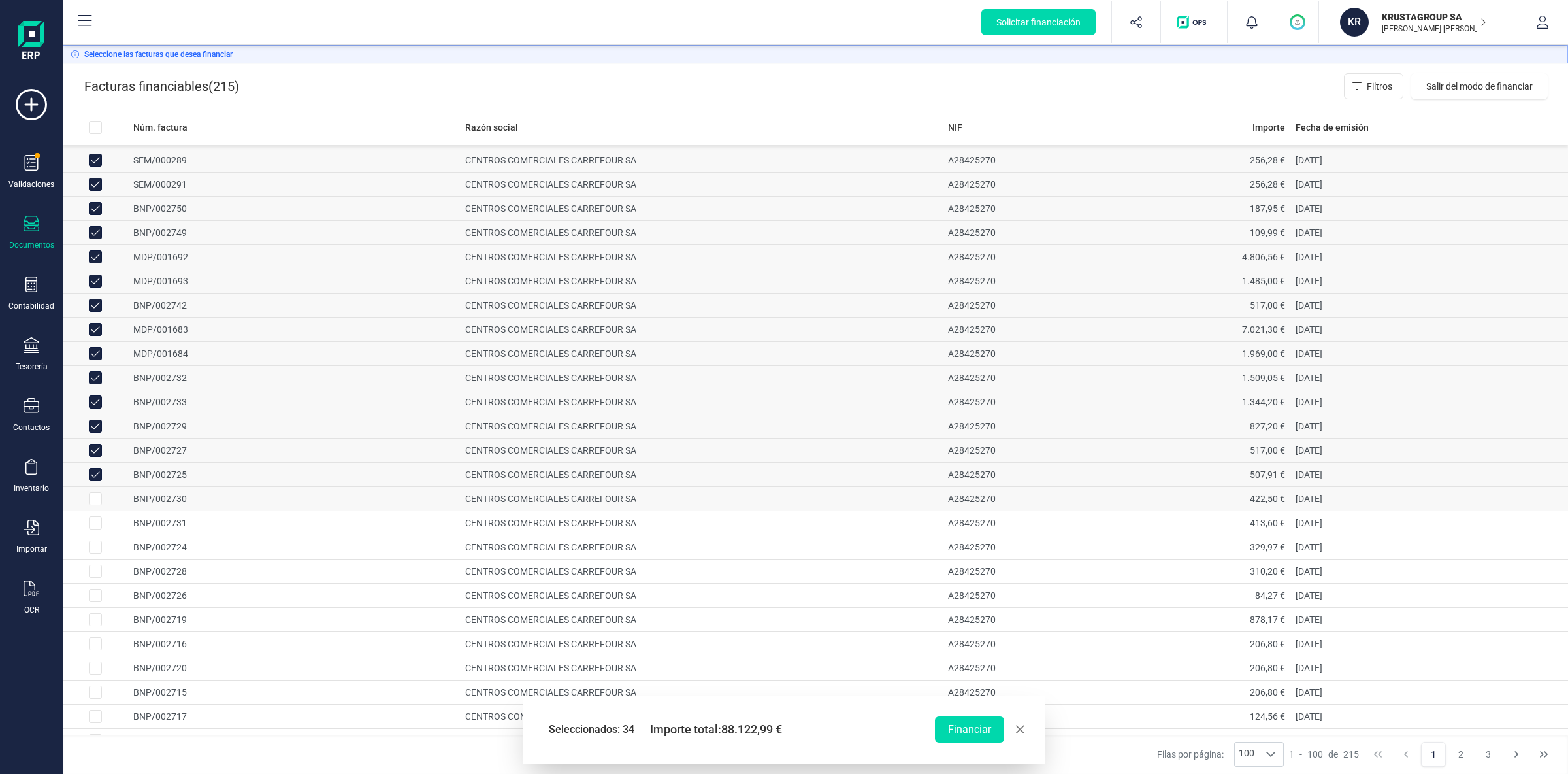
click at [101, 501] on input "Row Selected e66d8ad4-8011-4410-8a55-726ec70d6b1e" at bounding box center [96, 499] width 13 height 13
checkbox input "true"
click at [98, 529] on input "Row Selected 801979d7-e857-4fe0-8a2f-ecaec38e78fd" at bounding box center [96, 523] width 13 height 13
checkbox input "true"
click at [102, 551] on input "Row Selected 692e2571-5c54-4a97-8559-58ac24312530" at bounding box center [96, 547] width 13 height 13
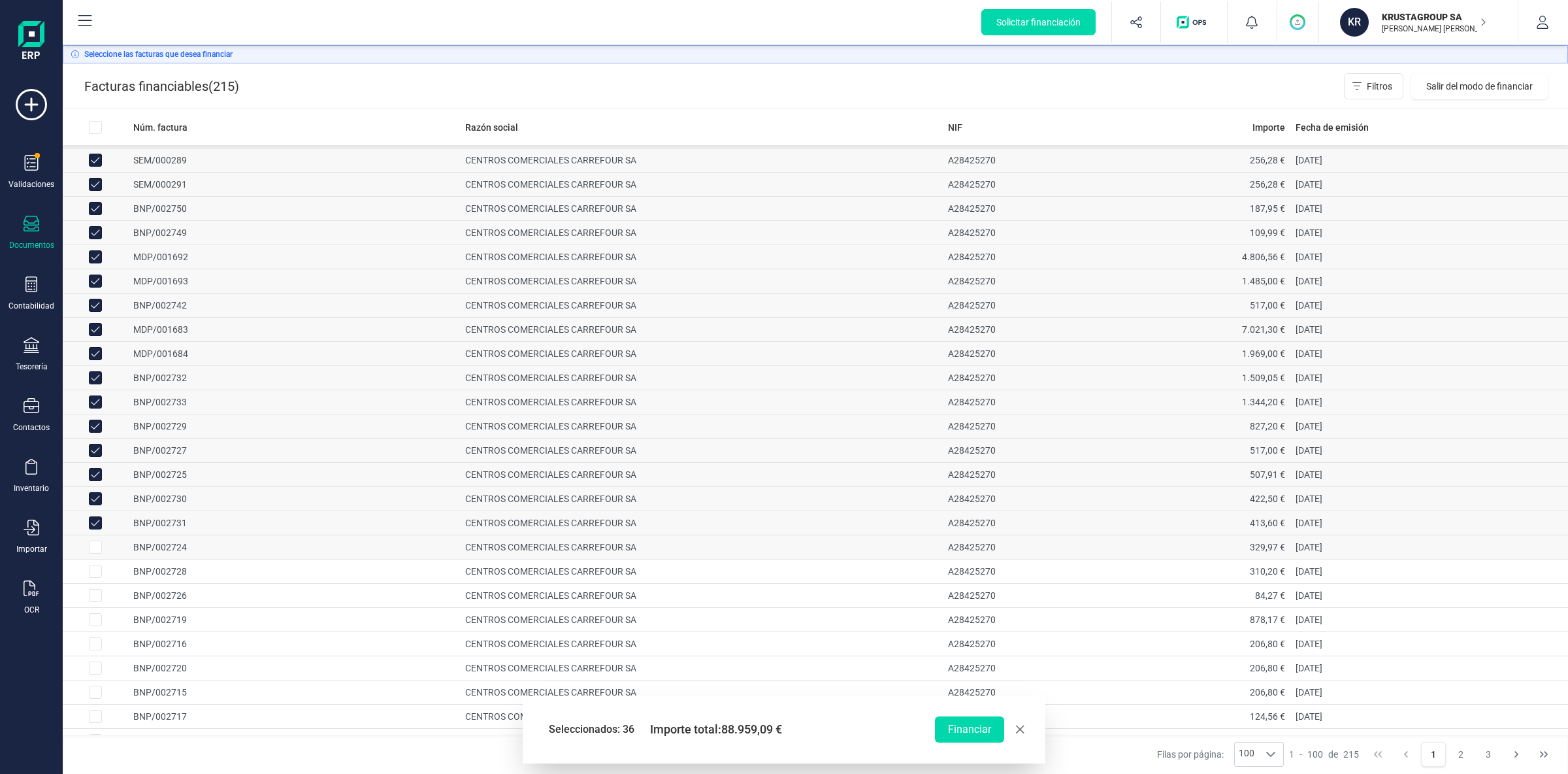
checkbox input "true"
click at [102, 577] on input "Row Selected 5c333afc-66ba-413b-b30e-262979ba19d9" at bounding box center [96, 571] width 13 height 13
checkbox input "true"
click at [96, 602] on input "Row Selected 02d5b02c-5d4e-4548-aecd-3e0b3090f4b5" at bounding box center [96, 596] width 13 height 13
checkbox input "true"
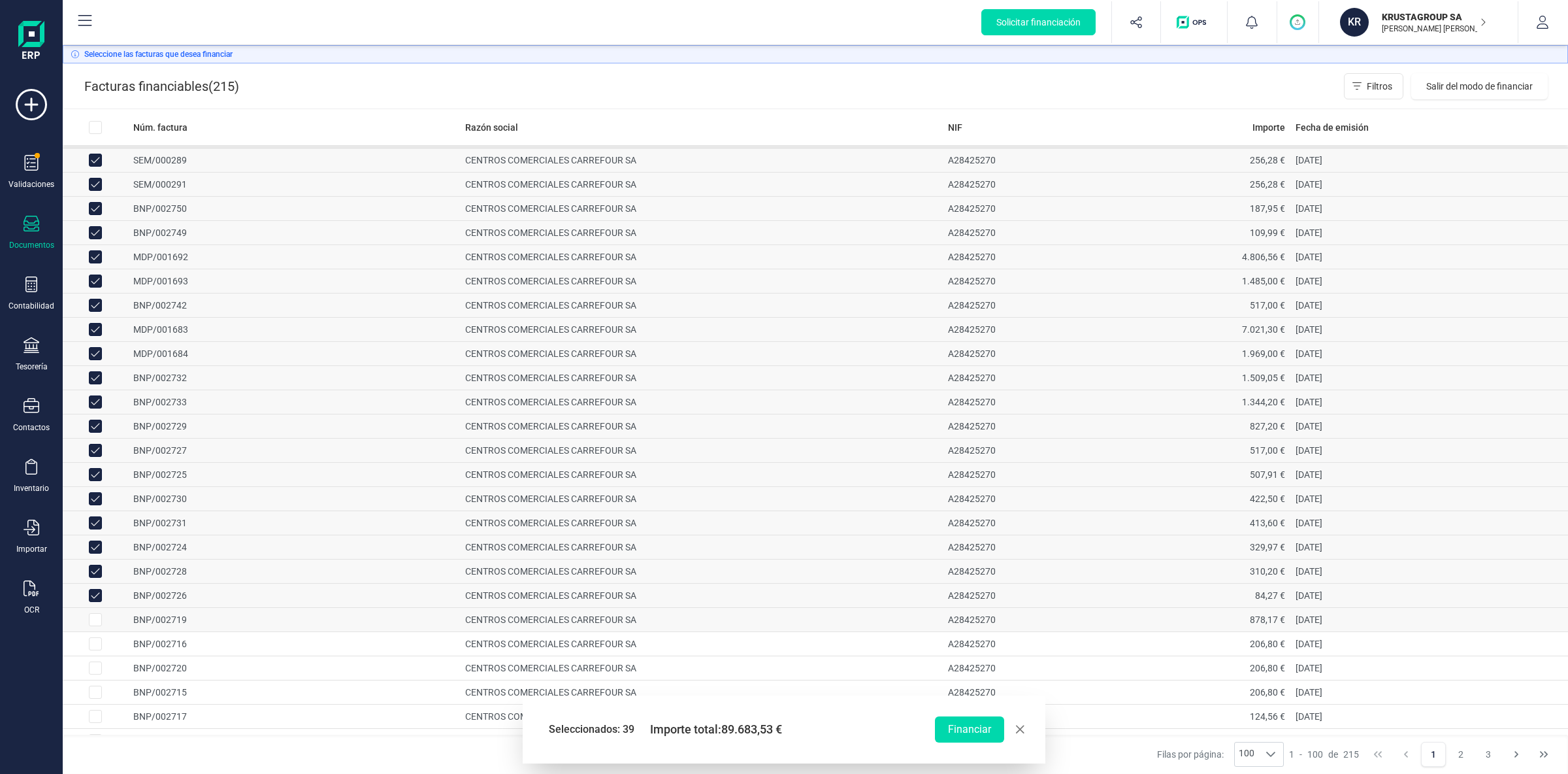
click at [95, 625] on input "Row Selected d45c46d7-37a0-41b7-a5a5-c8f4b465e6d4" at bounding box center [96, 620] width 13 height 13
checkbox input "true"
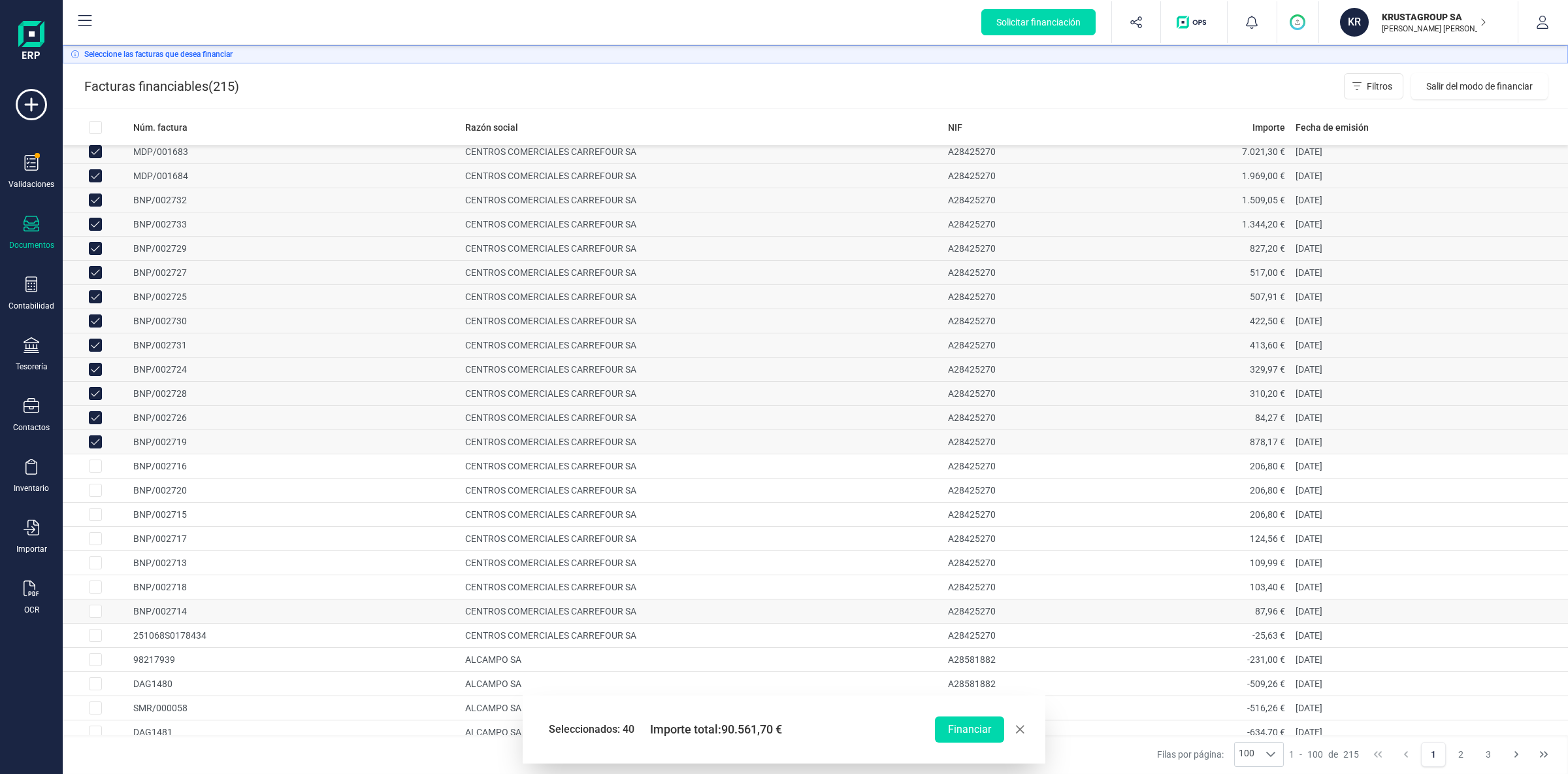
scroll to position [686, 0]
click at [99, 589] on input "Row Selected d1de97a8-393c-40d8-8ecc-72a926e6c1a6" at bounding box center [96, 583] width 13 height 13
checkbox input "true"
click at [100, 561] on input "Row Selected 5b3ea9a2-4714-4344-85a7-c3aa2cf10193" at bounding box center [96, 559] width 13 height 13
checkbox input "true"
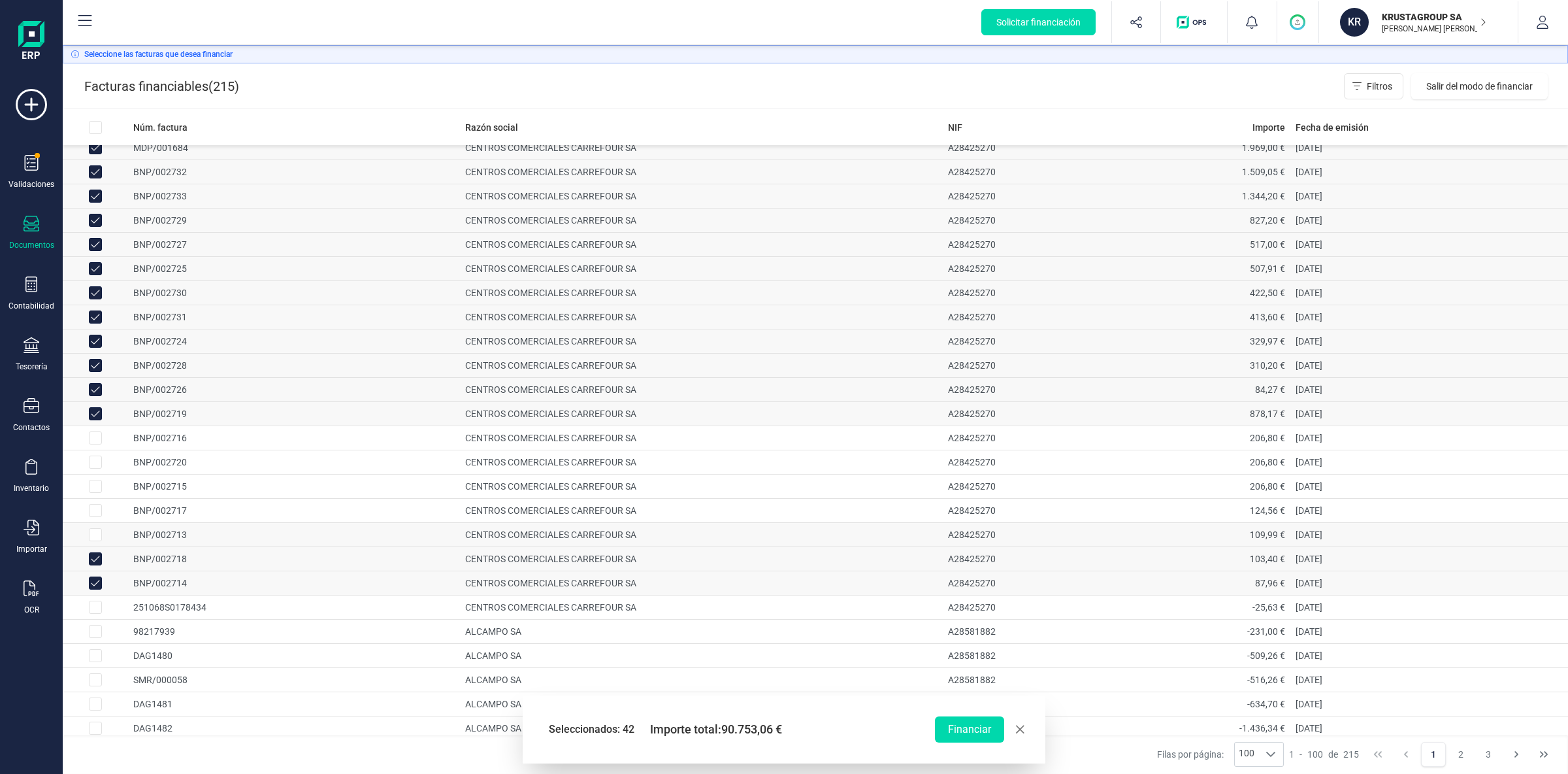
click at [99, 539] on input "Row Selected 5730c515-7bcd-4dd8-9dc6-8af22eca5320" at bounding box center [96, 535] width 13 height 13
checkbox input "true"
click at [98, 513] on input "Row Selected fa8d7f93-d9b5-4b45-87fe-85797d19a4d9" at bounding box center [96, 511] width 13 height 13
checkbox input "true"
click at [99, 493] on input "Row Selected 39b676c2-7134-4f6c-879b-a7d4bb6224d0" at bounding box center [96, 487] width 13 height 13
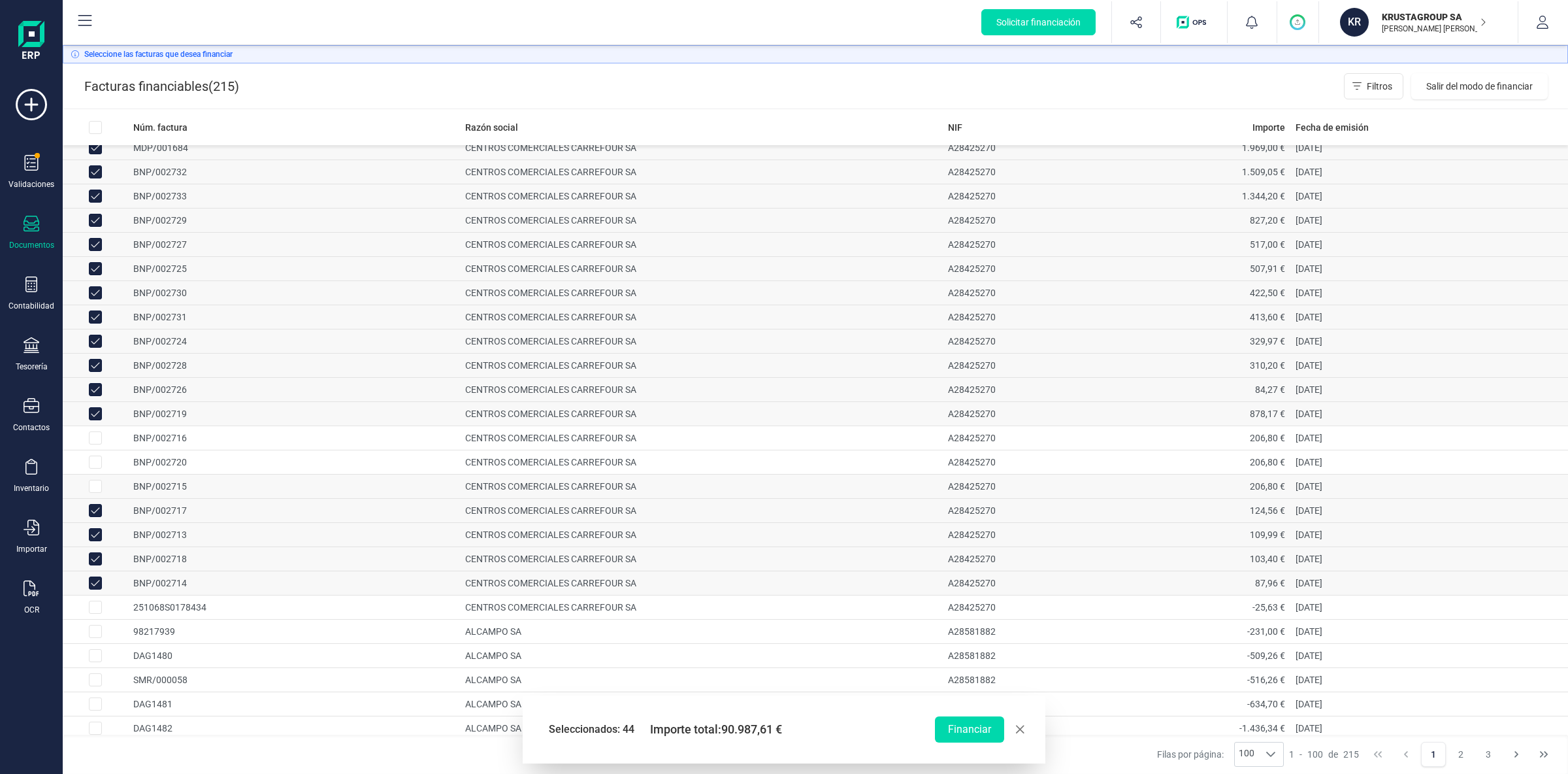
checkbox input "true"
click at [103, 465] on td at bounding box center [96, 463] width 65 height 24
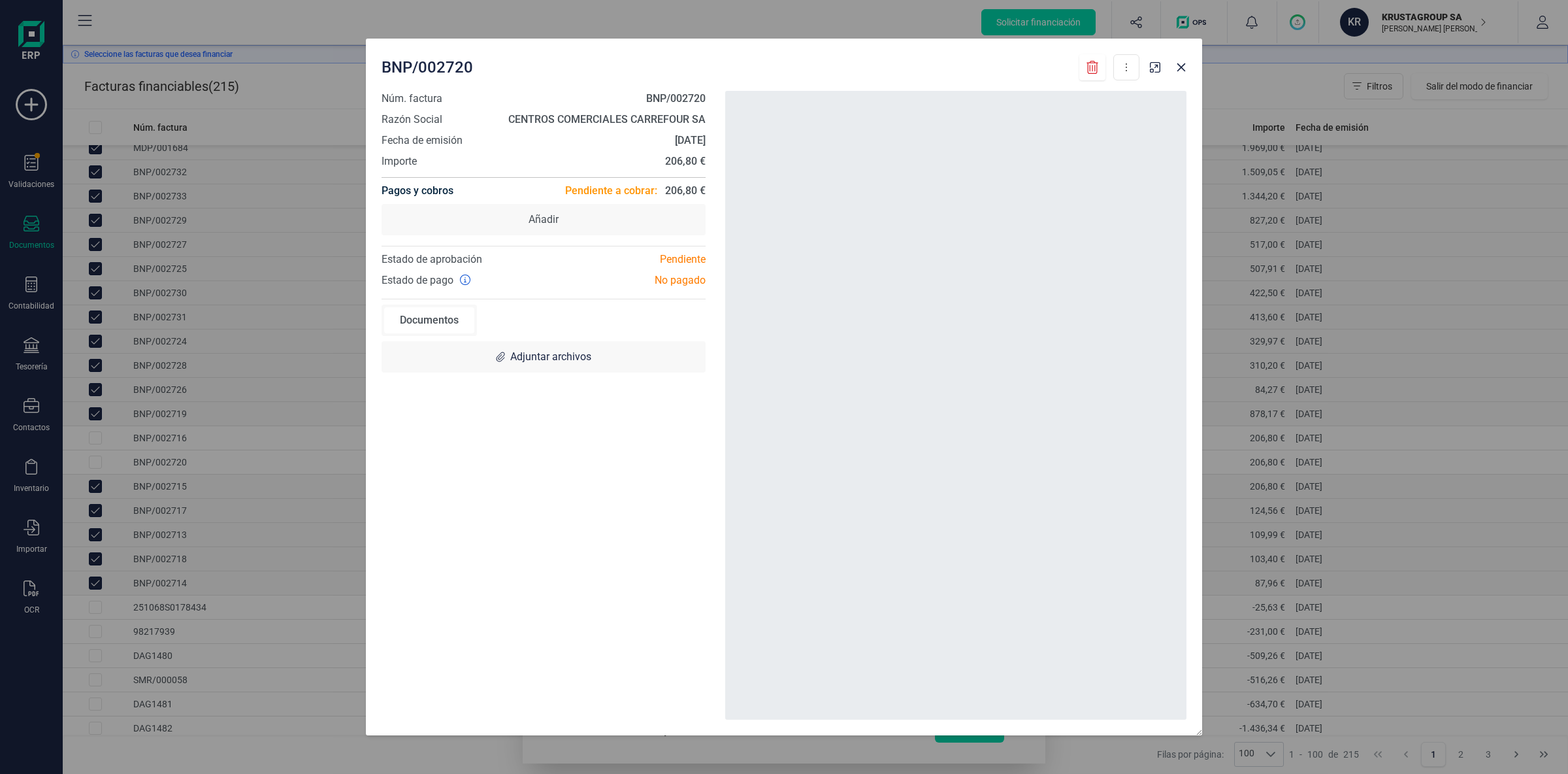
click at [97, 440] on div "BNP/002720 Descargar documento Crear factura rectificativa Marcar como cobrada …" at bounding box center [784, 387] width 1568 height 774
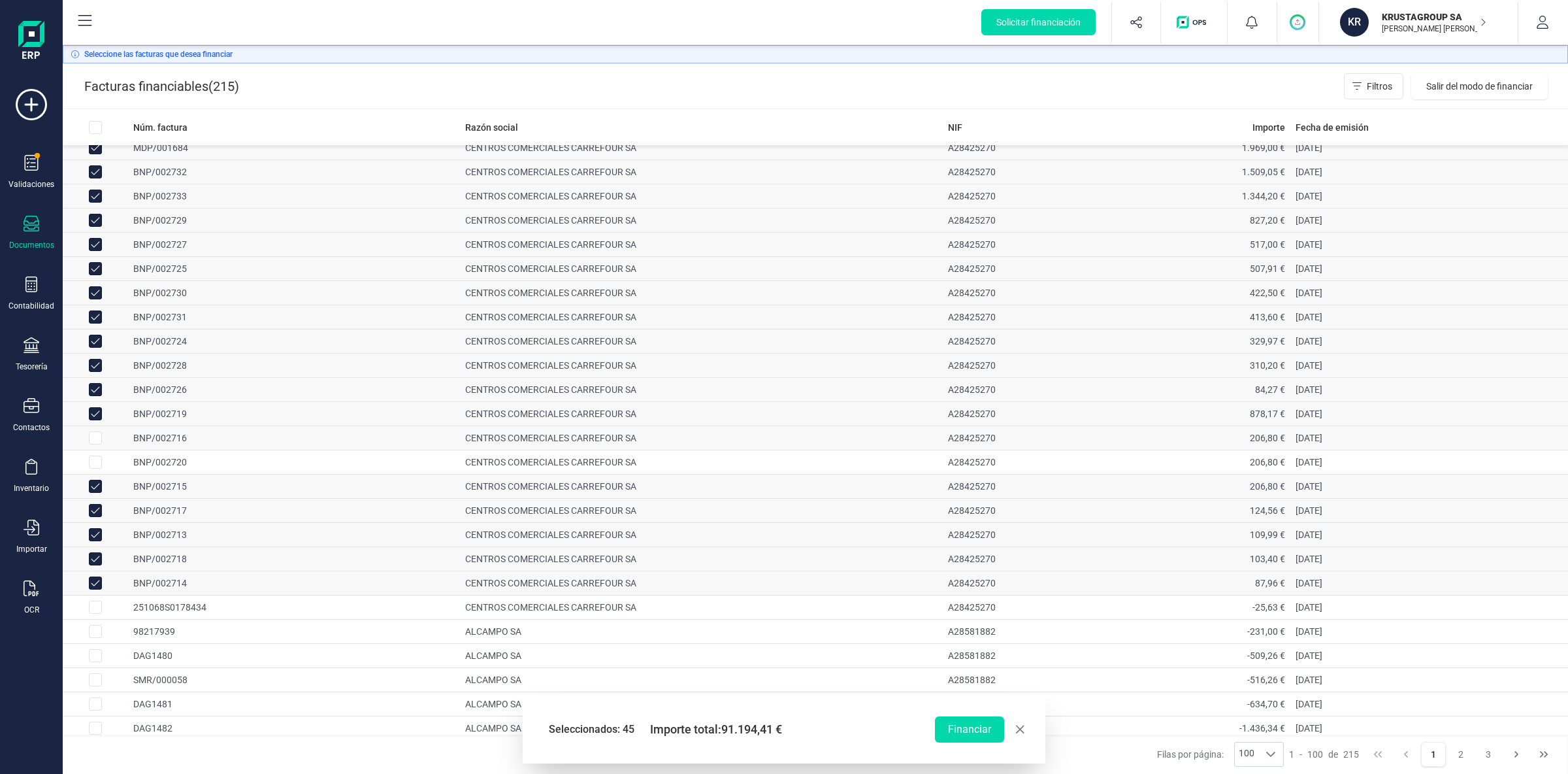
click at [97, 443] on input "Row Selected f4eb6317-753f-4a5c-a946-b81371059e57" at bounding box center [96, 438] width 13 height 13
checkbox input "true"
click at [97, 468] on input "Row Selected 823714c4-e8e1-4538-bbc4-c2e4bc41e669" at bounding box center [96, 463] width 13 height 13
checkbox input "true"
click at [967, 725] on button "Financiar" at bounding box center [969, 729] width 69 height 26
